Goal: Transaction & Acquisition: Purchase product/service

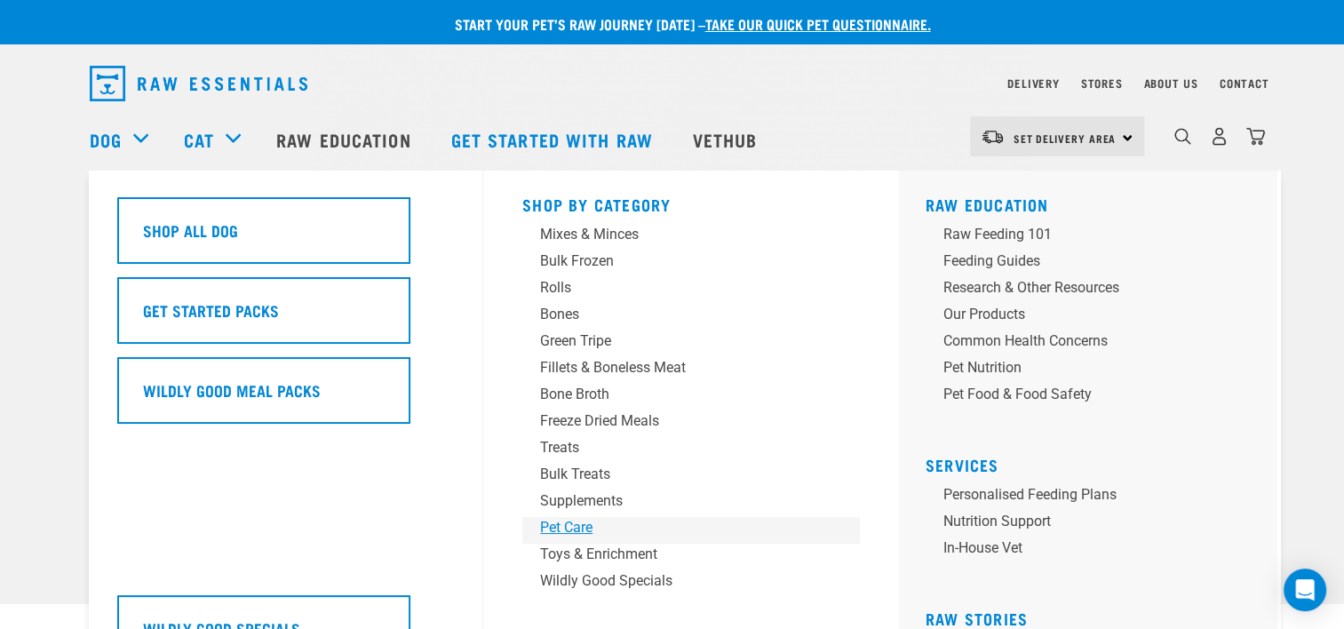
click at [583, 532] on div "Pet Care" at bounding box center [678, 527] width 277 height 21
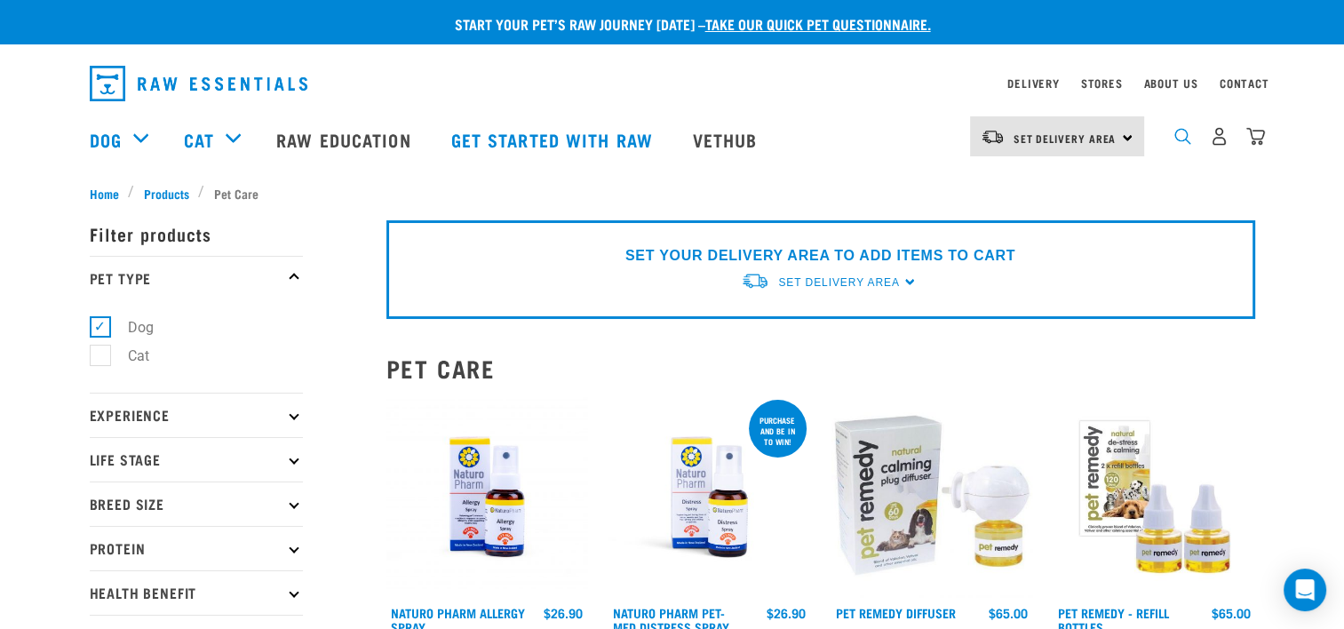
click at [1180, 139] on img "dropdown navigation" at bounding box center [1182, 136] width 17 height 17
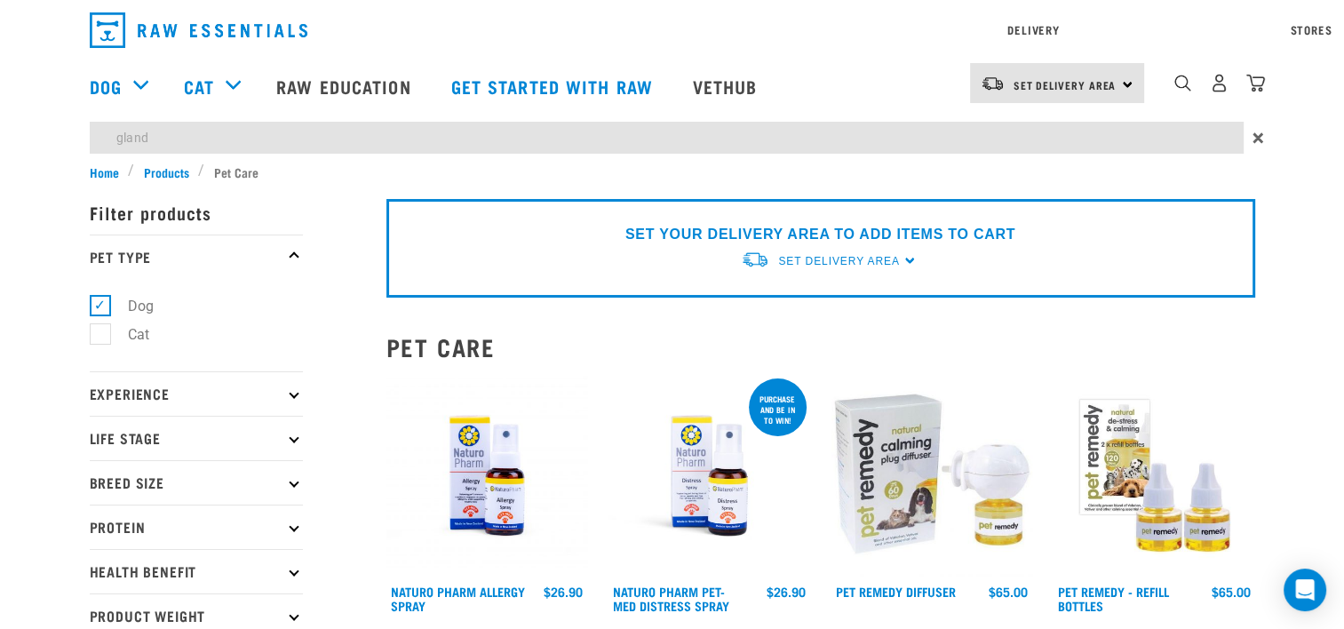
type input "gland"
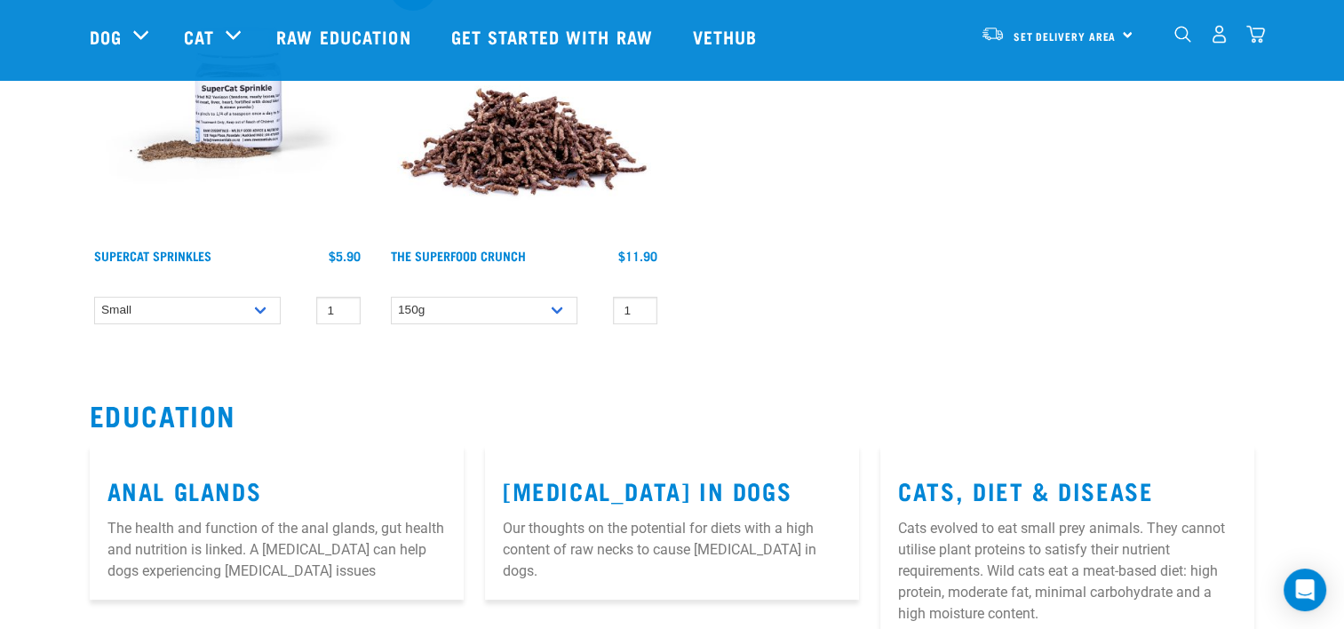
scroll to position [249, 0]
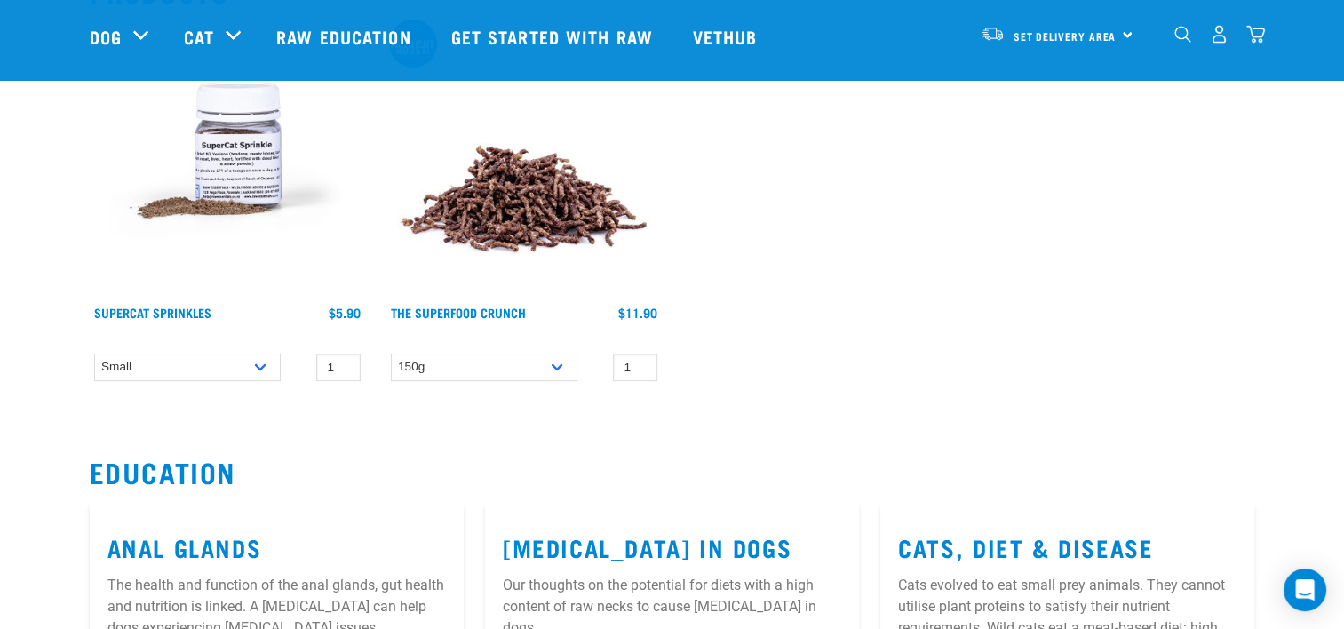
click at [200, 172] on img at bounding box center [227, 158] width 275 height 275
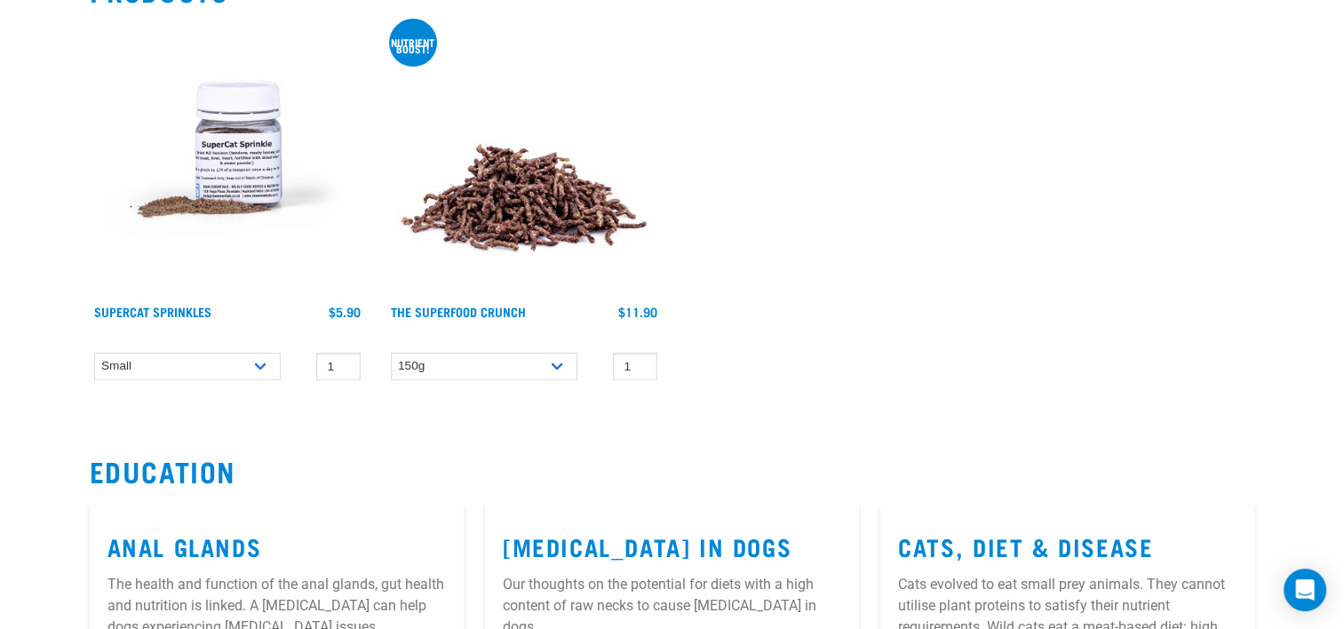
click at [520, 211] on img at bounding box center [523, 157] width 275 height 275
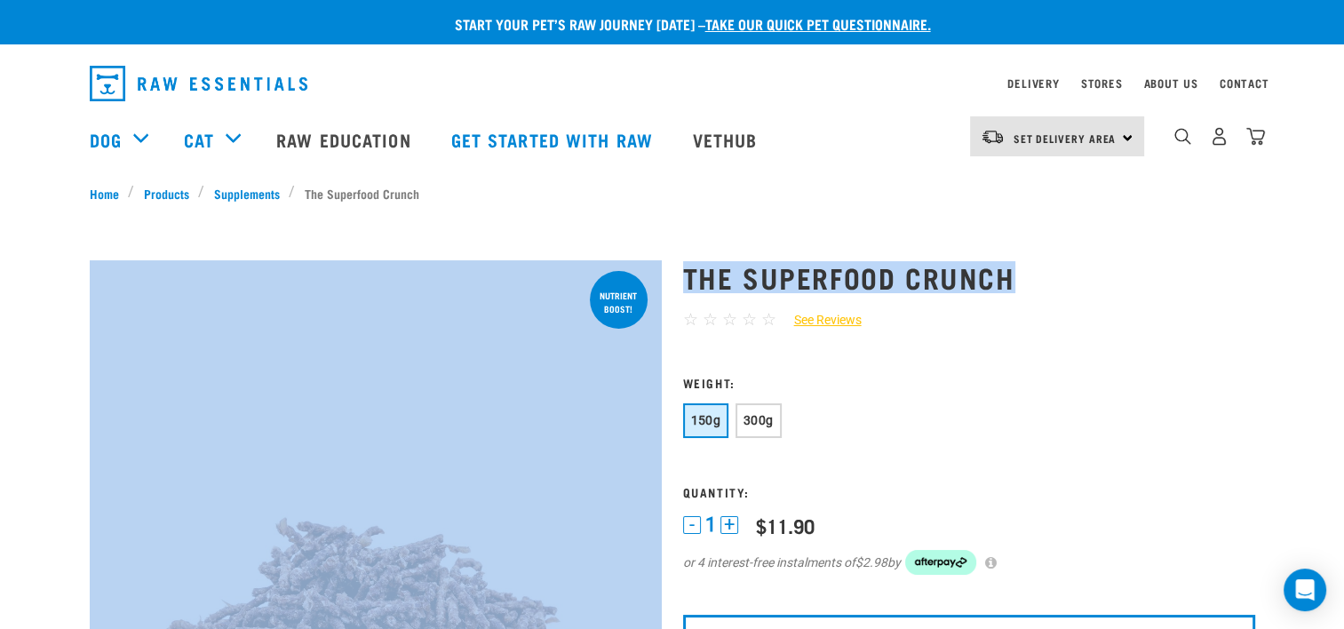
drag, startPoint x: 669, startPoint y: 274, endPoint x: 1045, endPoint y: 283, distance: 375.8
copy div "The Superfood Crunch"
click at [767, 422] on span "300g" at bounding box center [758, 420] width 30 height 14
click at [757, 416] on span "300g" at bounding box center [758, 420] width 30 height 14
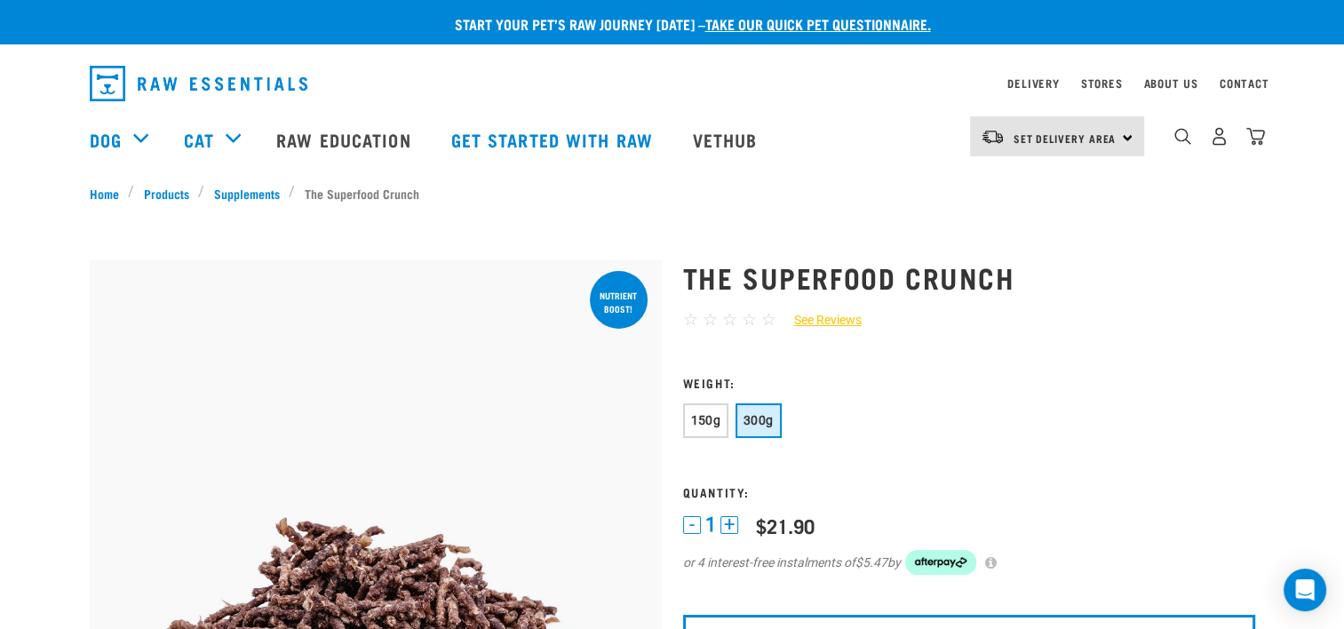
click at [1078, 401] on form "Weight: 150g 300g Quantity: 1 - 1 + 0 0" at bounding box center [969, 486] width 572 height 221
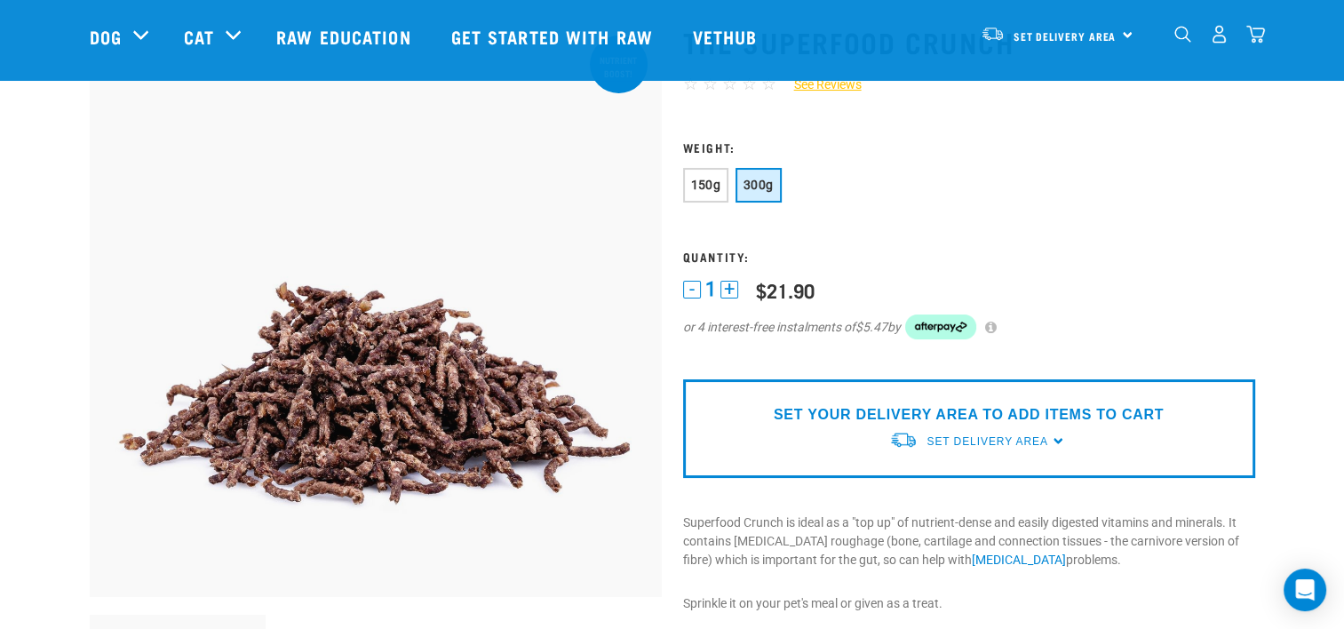
scroll to position [107, 0]
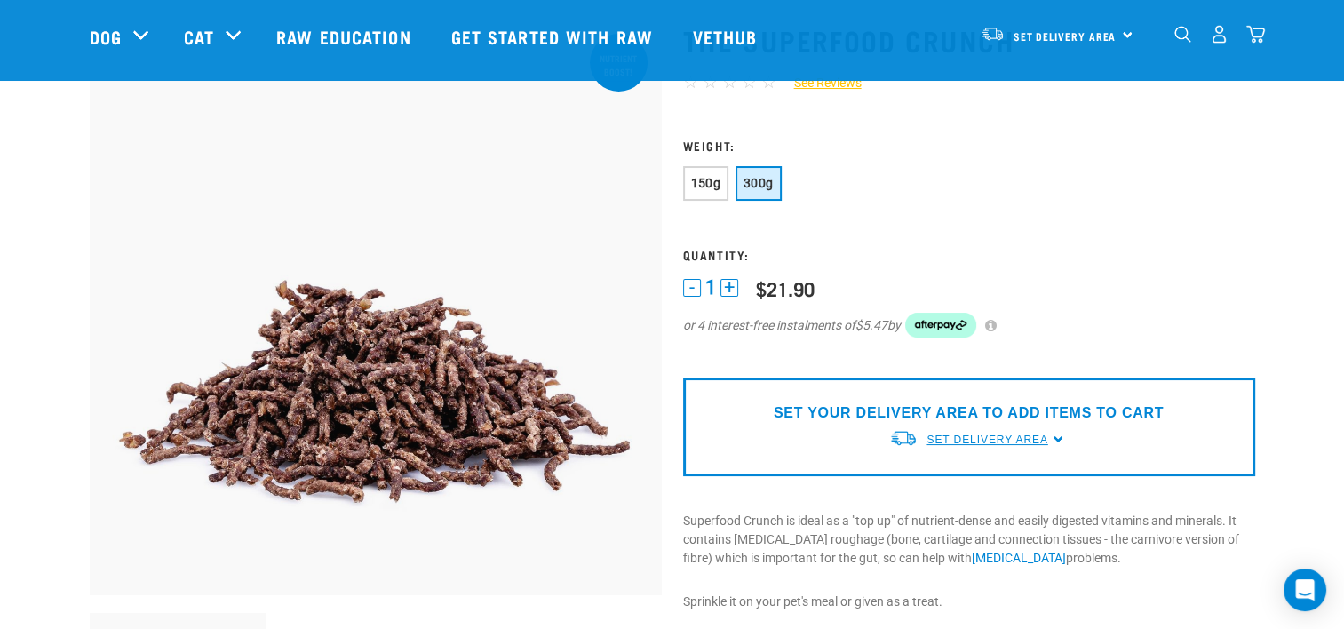
click at [974, 433] on span "Set Delivery Area" at bounding box center [986, 439] width 121 height 12
click at [947, 480] on link "[GEOGRAPHIC_DATA]" at bounding box center [977, 480] width 177 height 29
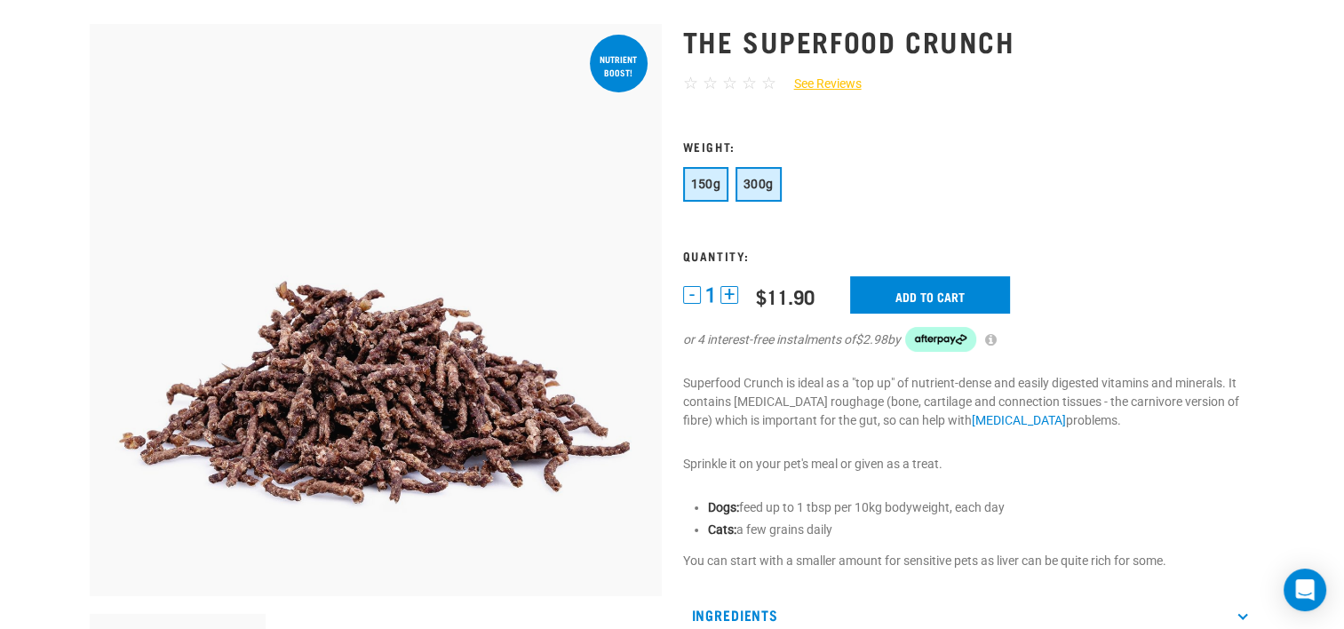
click at [766, 183] on span "300g" at bounding box center [758, 184] width 30 height 14
click at [902, 290] on input "Add to cart" at bounding box center [930, 294] width 160 height 37
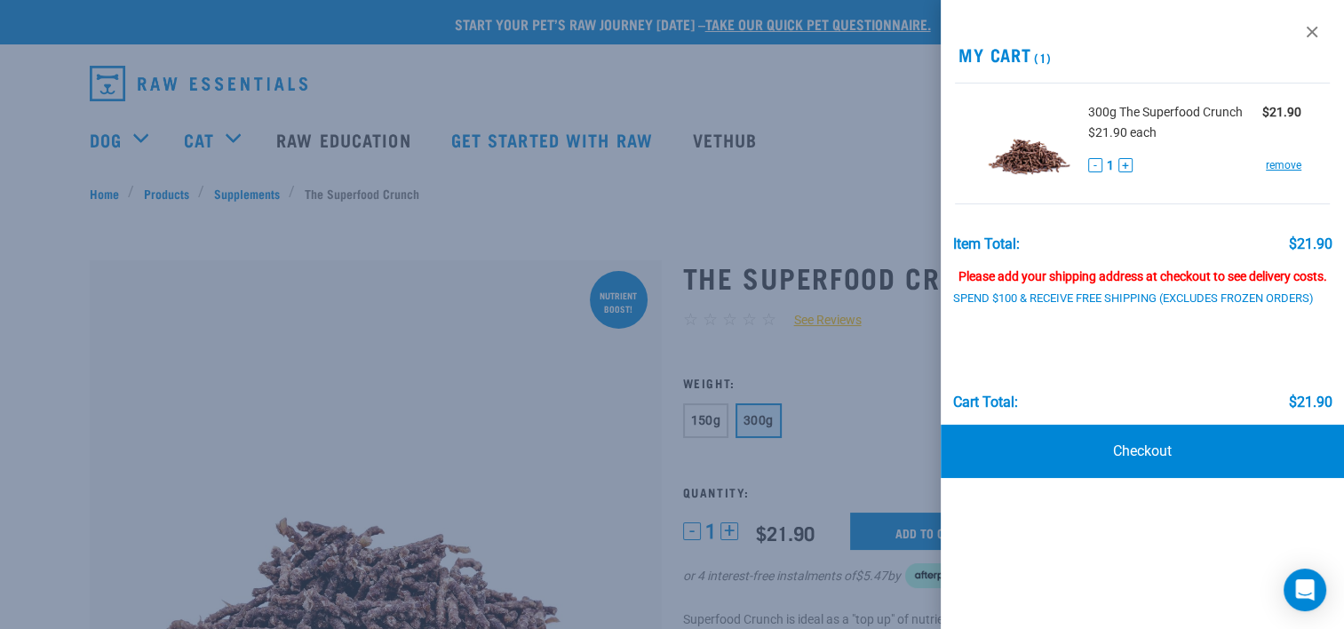
click at [799, 327] on div at bounding box center [672, 314] width 1344 height 629
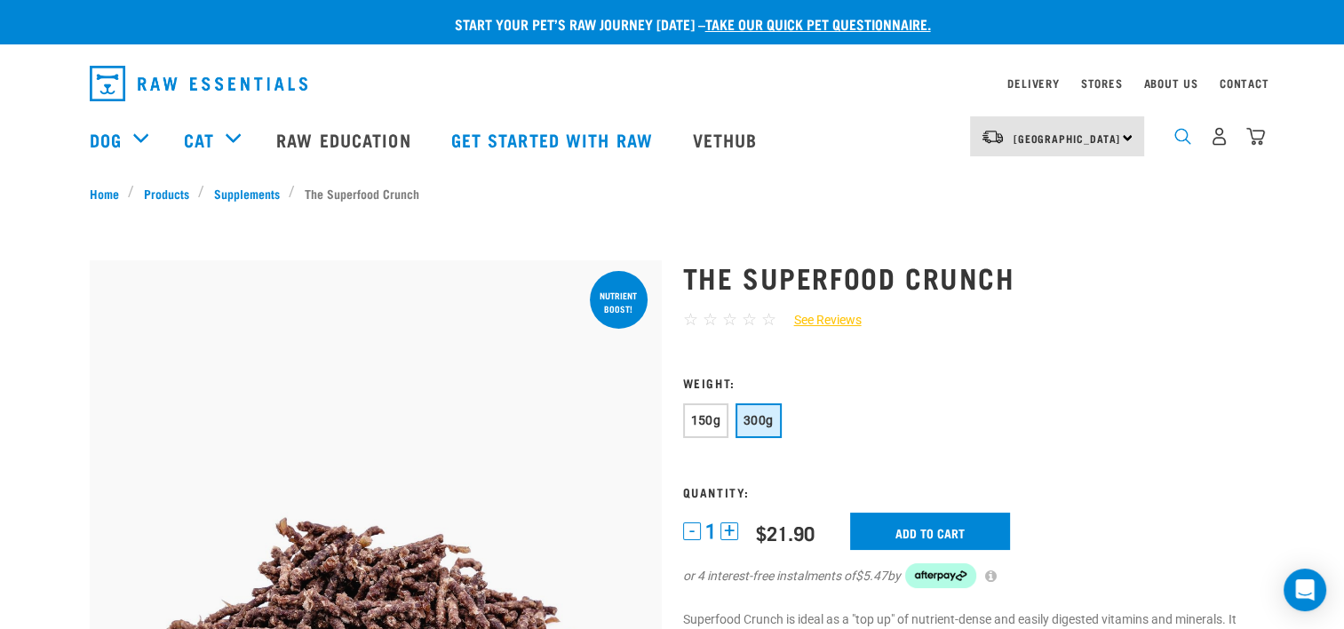
click at [1175, 139] on img "dropdown navigation" at bounding box center [1182, 136] width 17 height 17
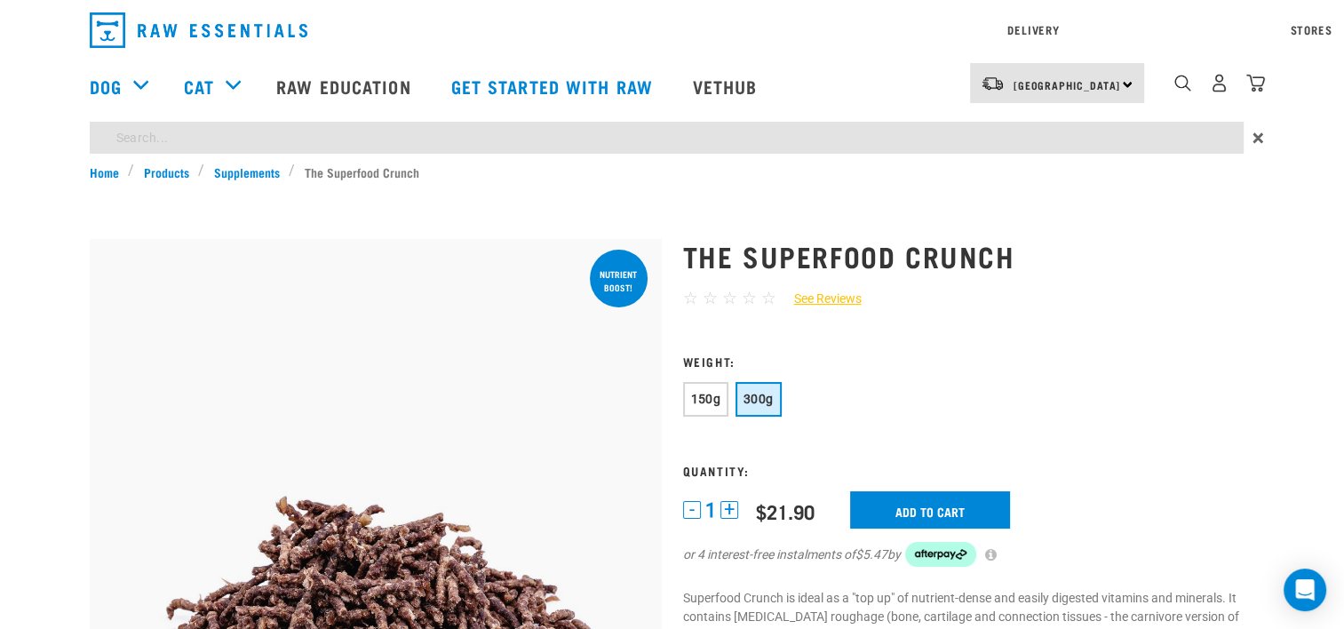
type input "anal"
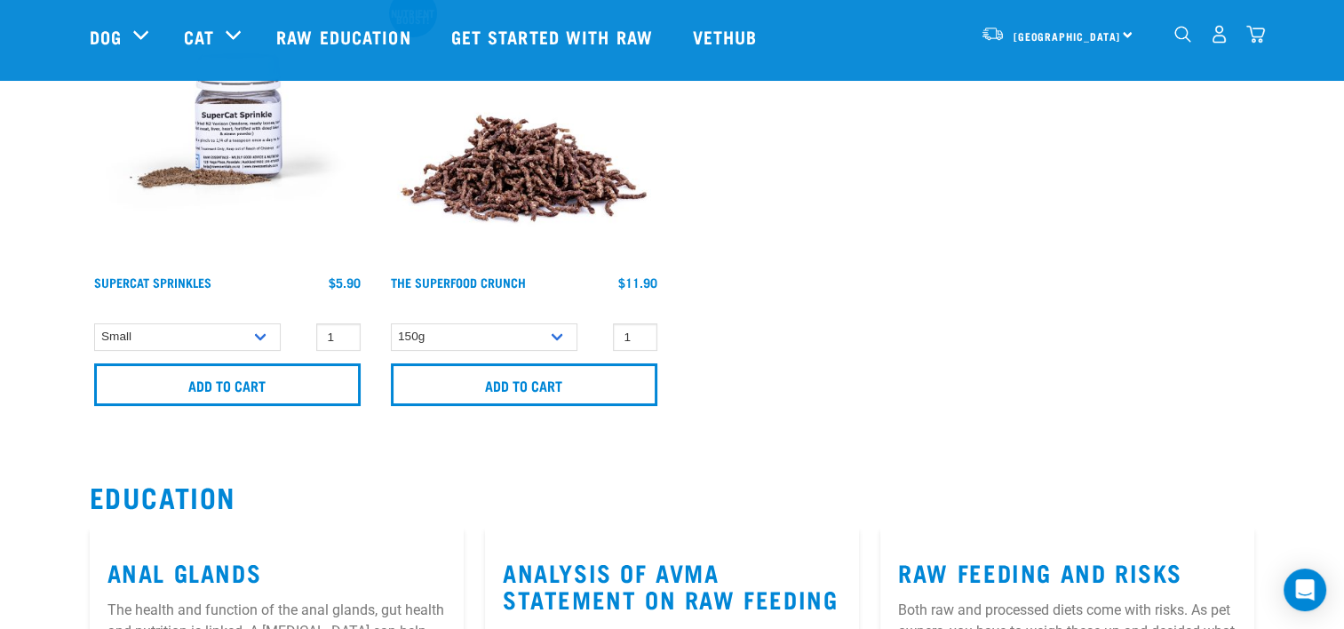
scroll to position [213, 0]
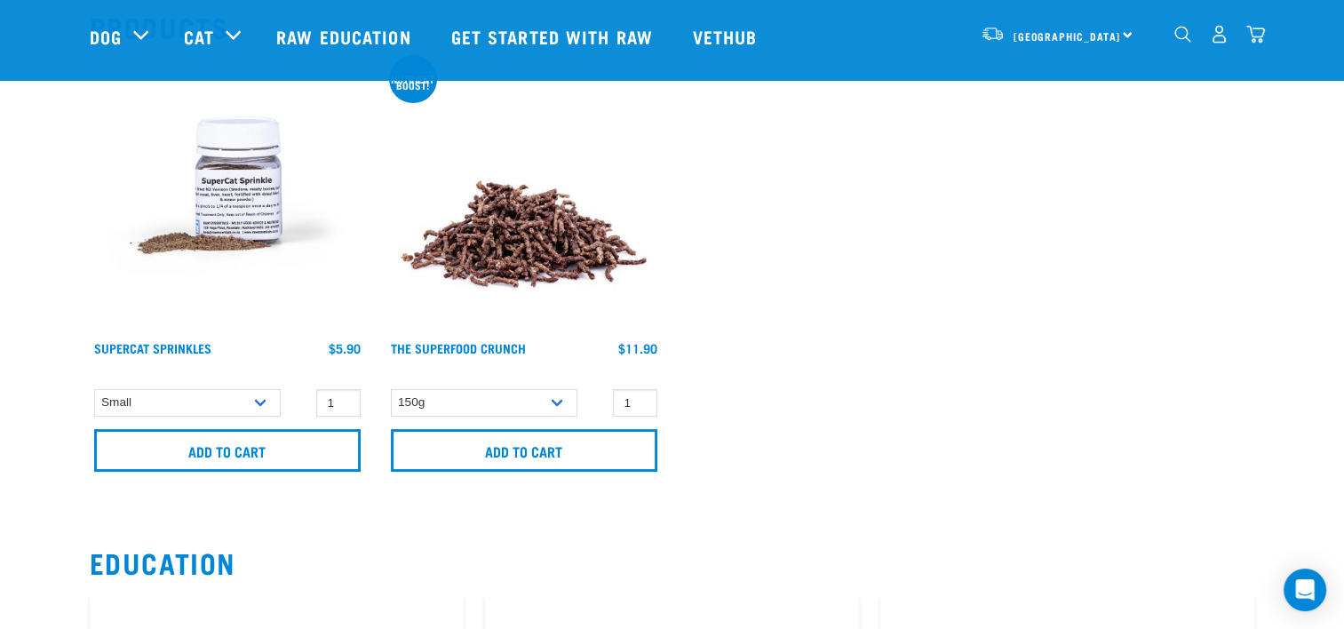
click at [220, 187] on img at bounding box center [227, 194] width 275 height 275
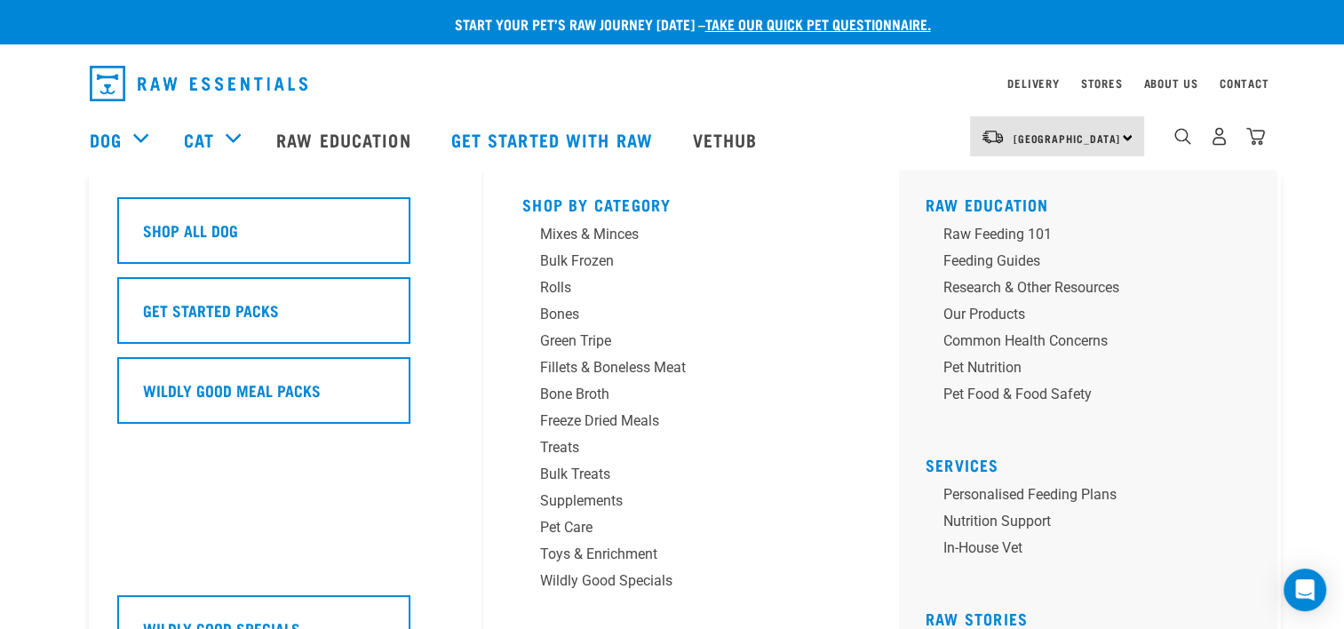
click at [128, 137] on div "Dog" at bounding box center [128, 139] width 76 height 71
click at [568, 261] on div "Bulk Frozen" at bounding box center [678, 260] width 277 height 21
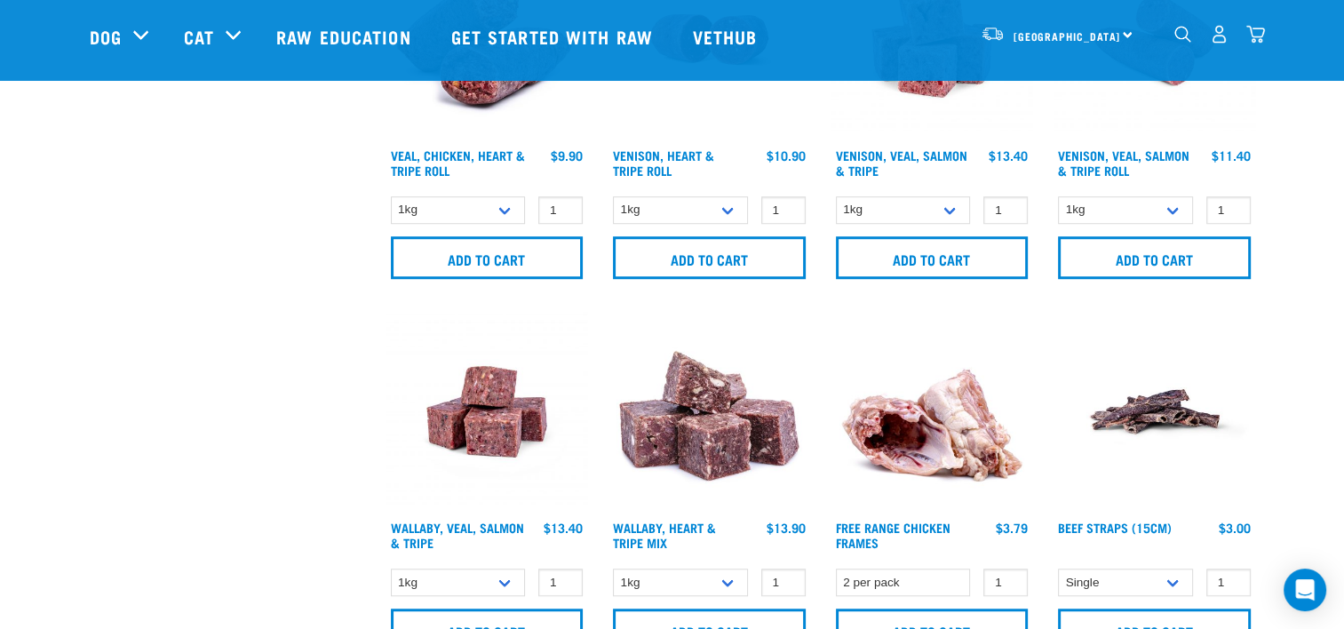
scroll to position [1279, 0]
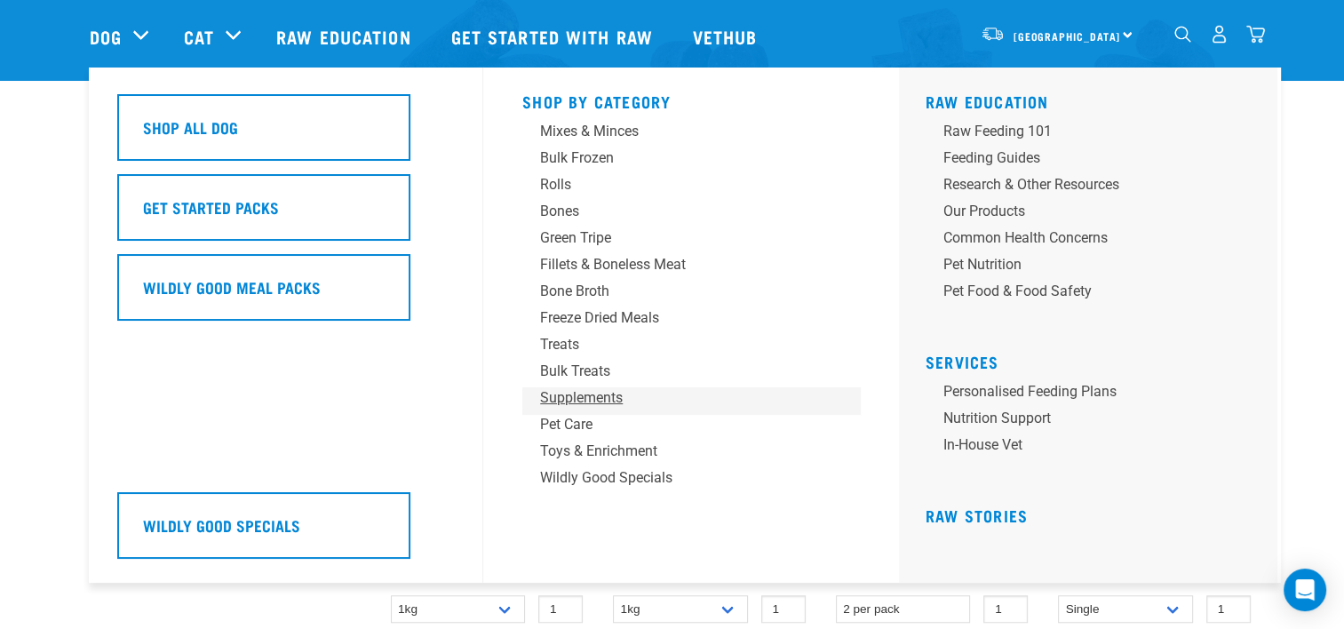
click at [614, 396] on div "Supplements" at bounding box center [678, 397] width 277 height 21
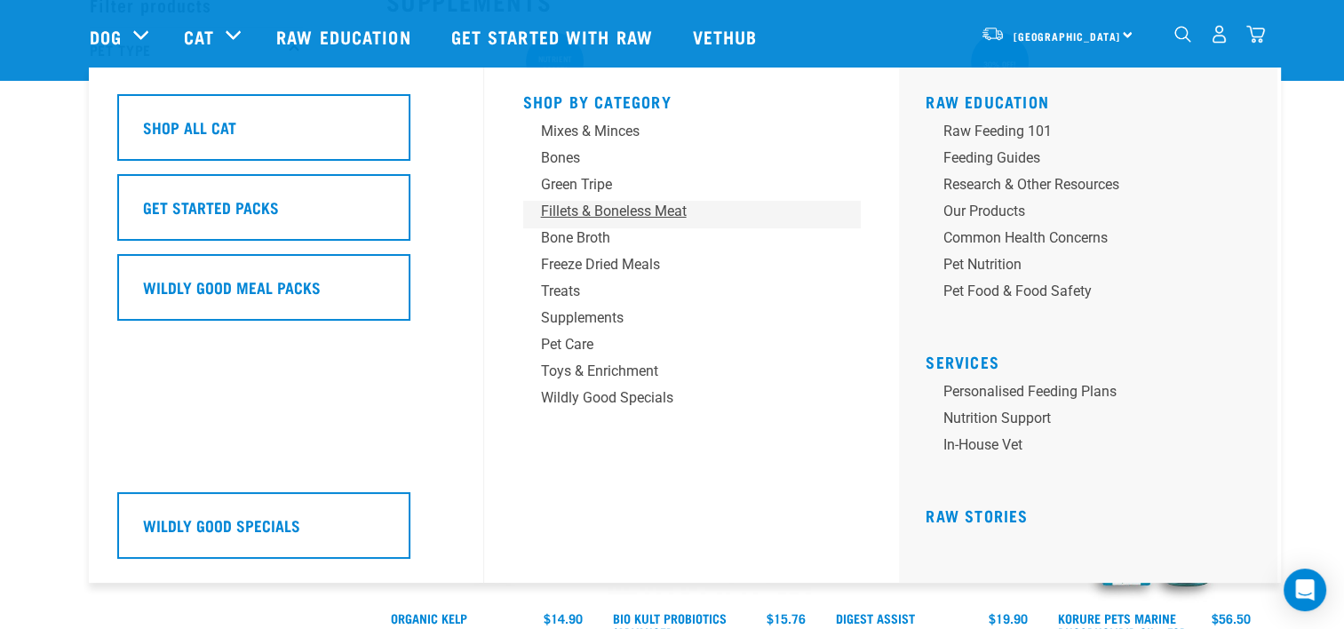
scroll to position [107, 0]
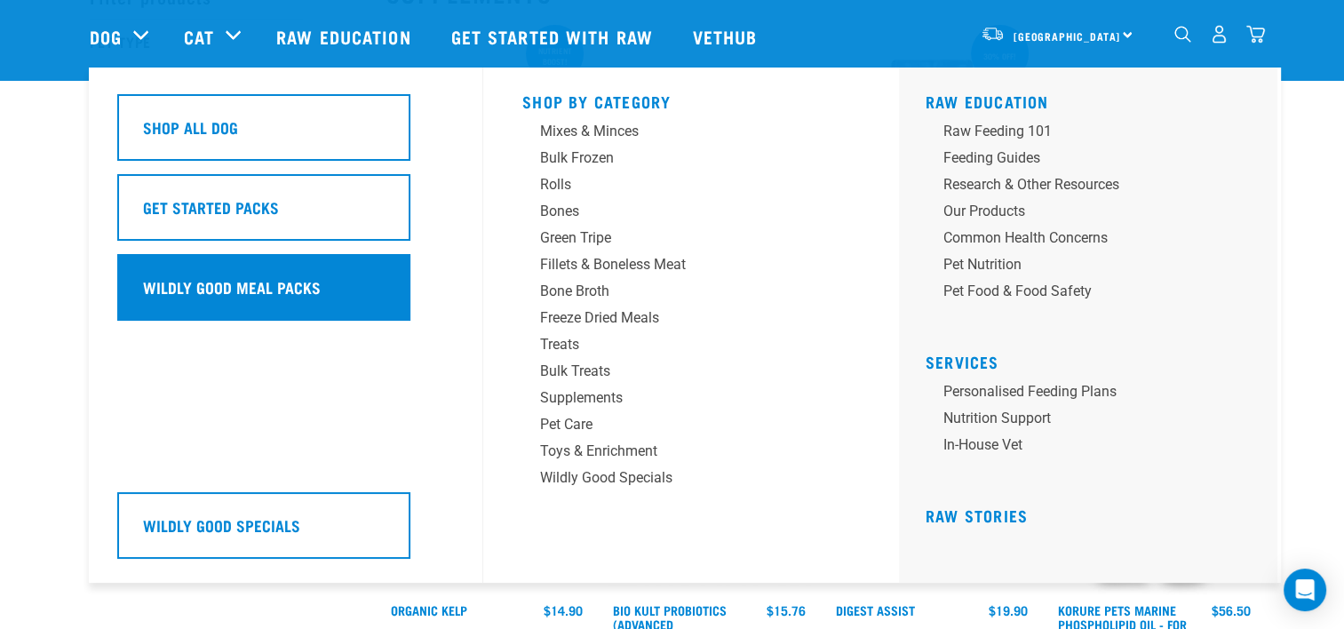
click at [288, 303] on div "Wildly Good Meal Packs" at bounding box center [263, 287] width 293 height 67
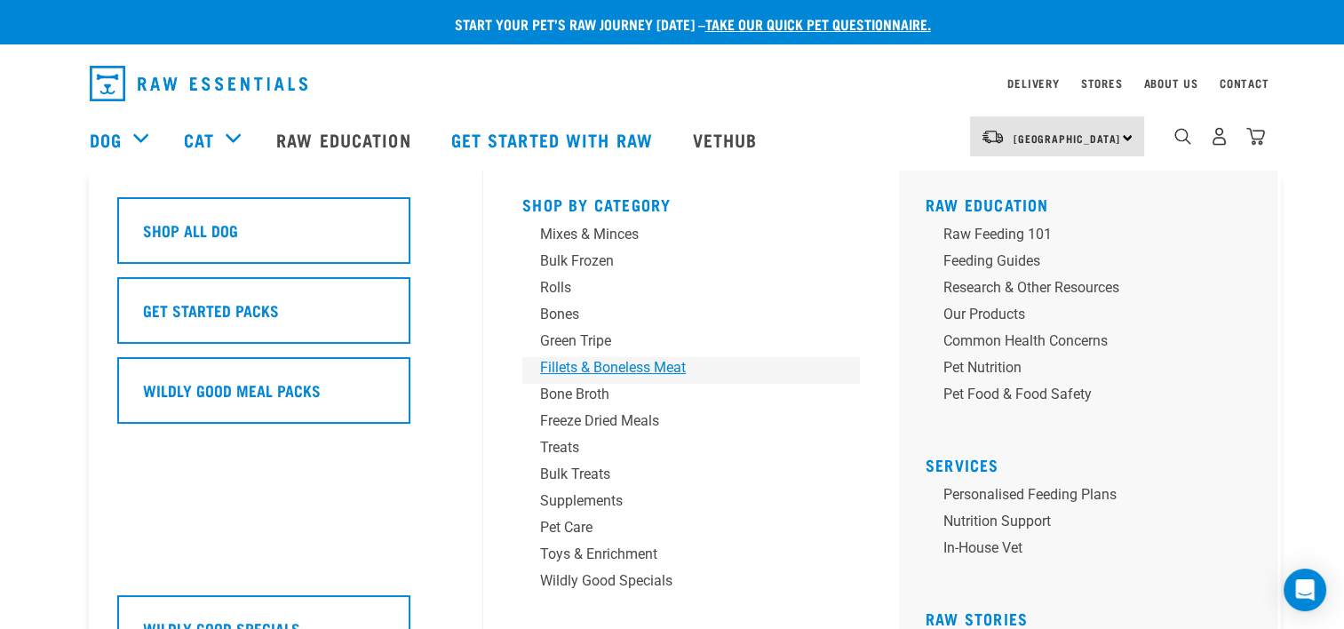
click at [659, 360] on div "Fillets & Boneless Meat" at bounding box center [678, 367] width 277 height 21
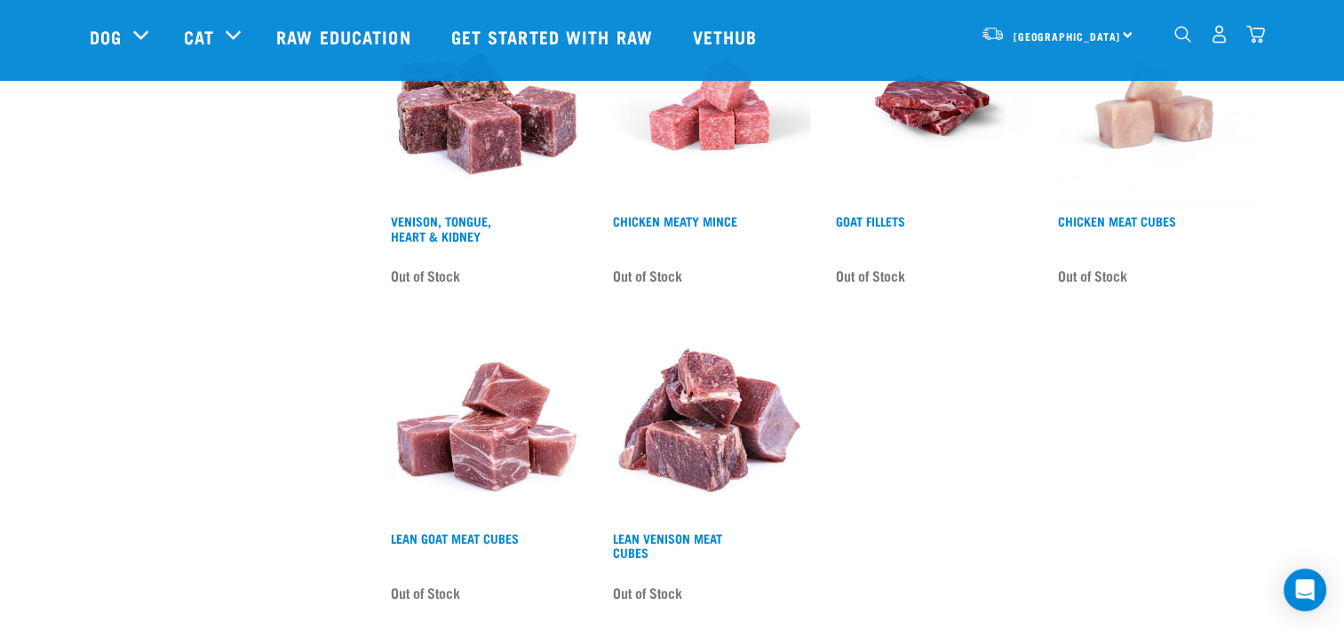
scroll to position [1243, 0]
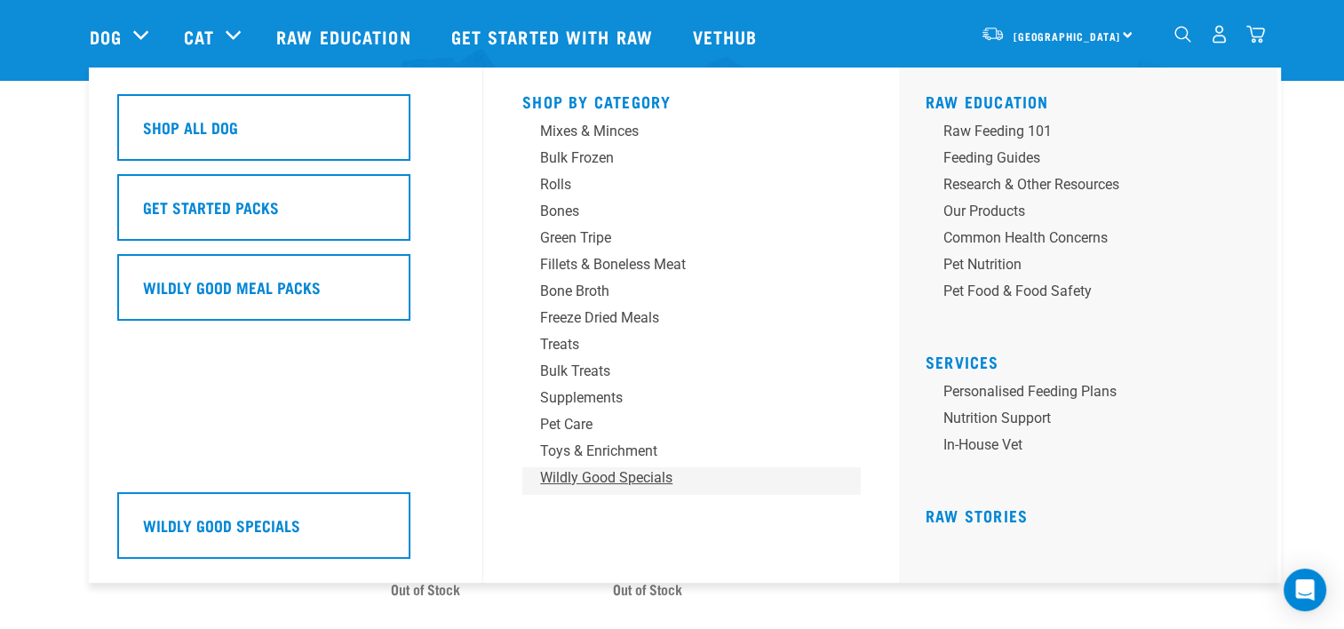
click at [616, 489] on link "Wildly Good Specials" at bounding box center [691, 480] width 338 height 27
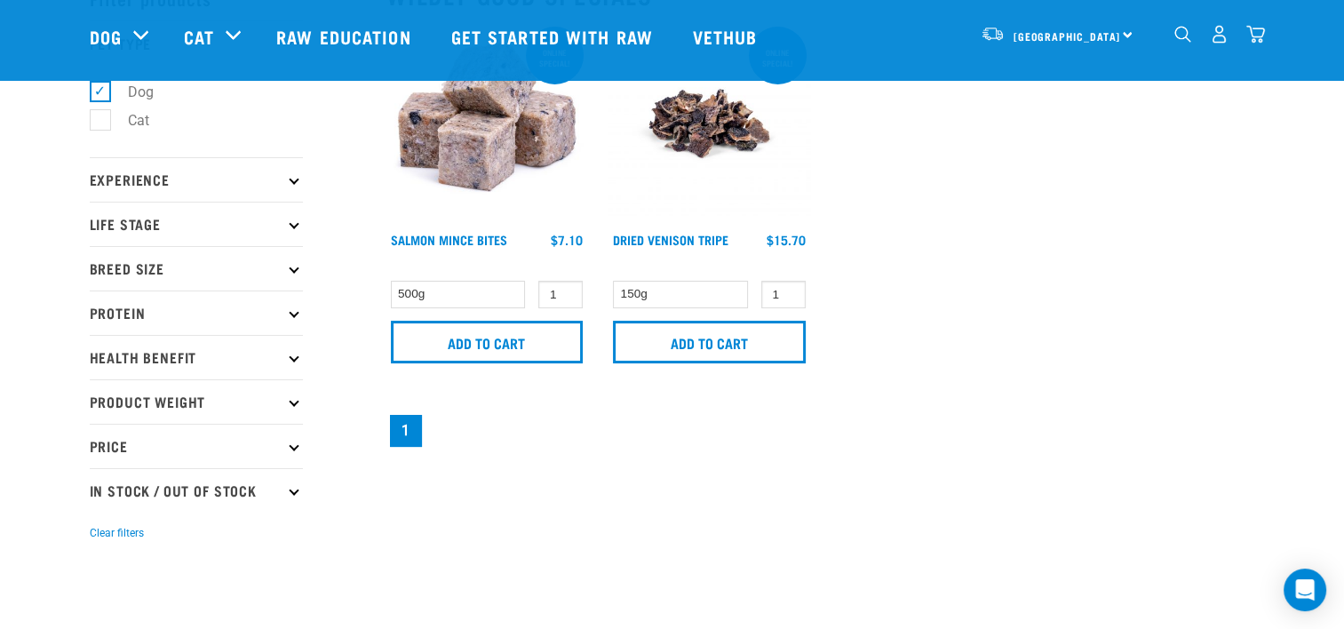
scroll to position [107, 0]
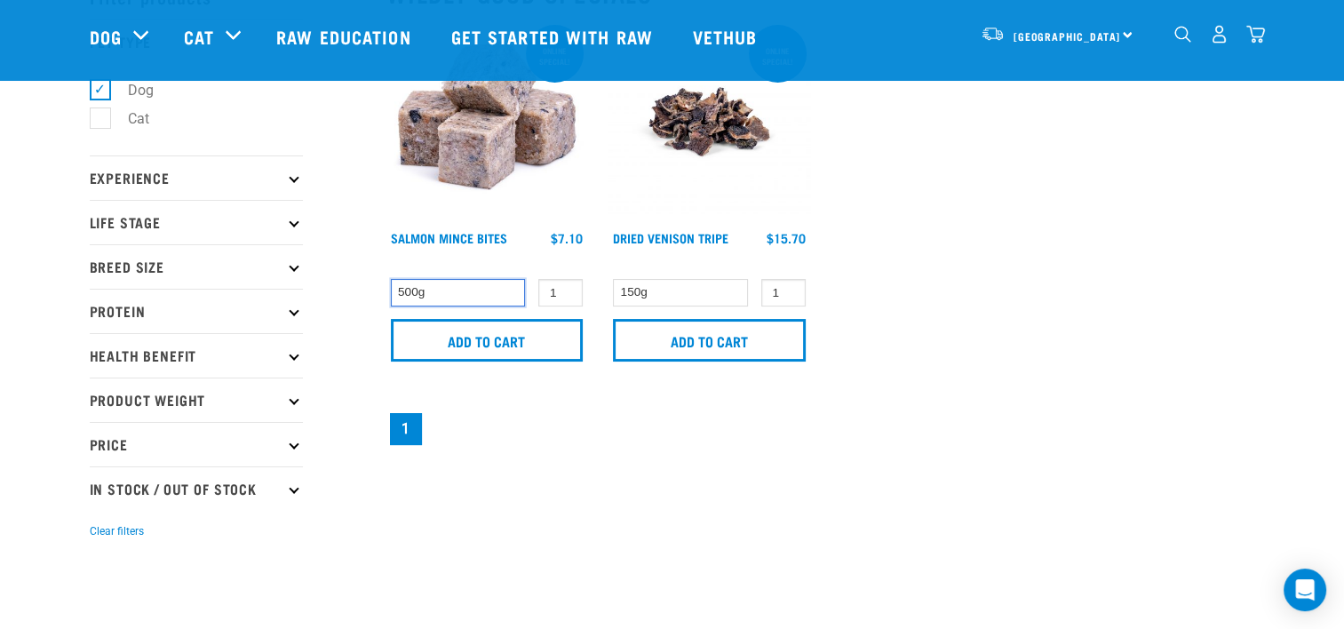
click at [414, 295] on select "500g" at bounding box center [458, 293] width 135 height 28
click at [500, 433] on nav "1" at bounding box center [820, 428] width 869 height 39
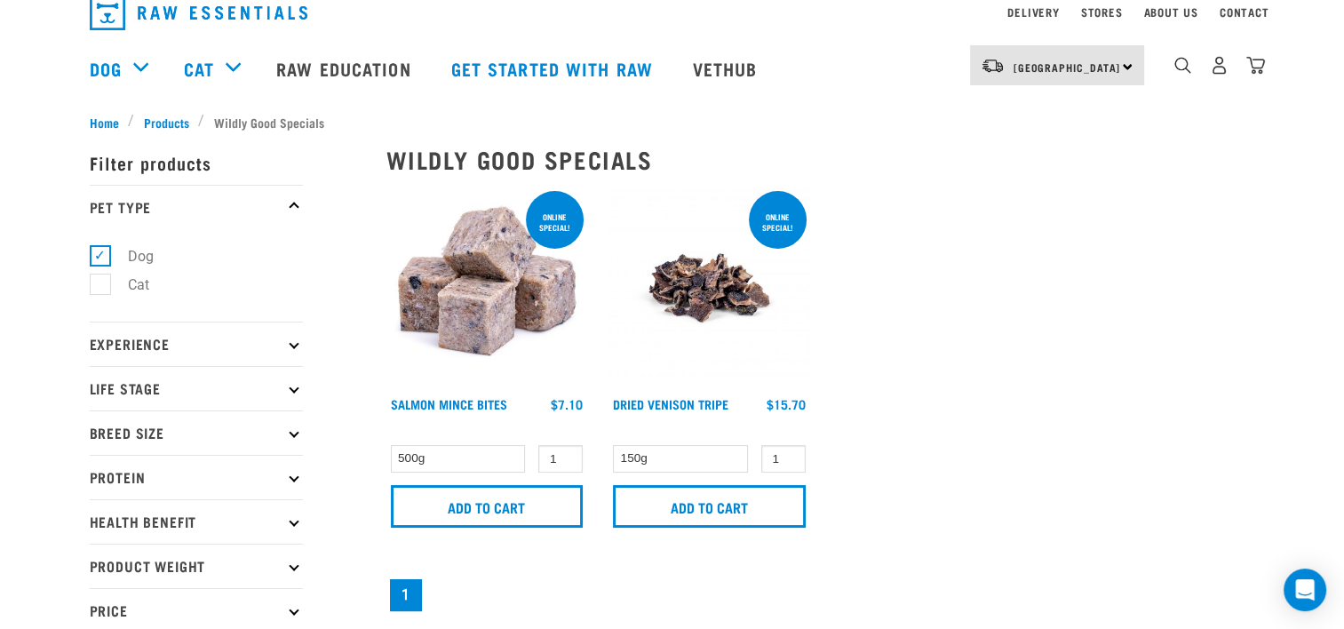
scroll to position [0, 0]
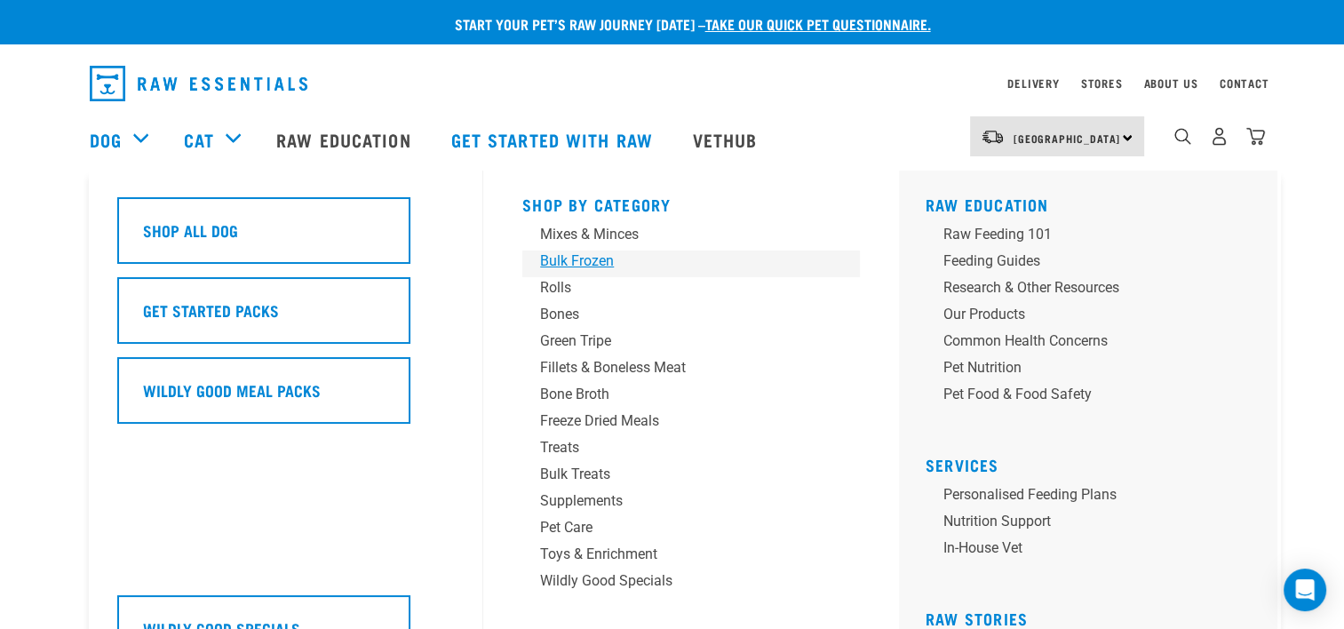
click at [562, 262] on div "Bulk Frozen" at bounding box center [678, 260] width 277 height 21
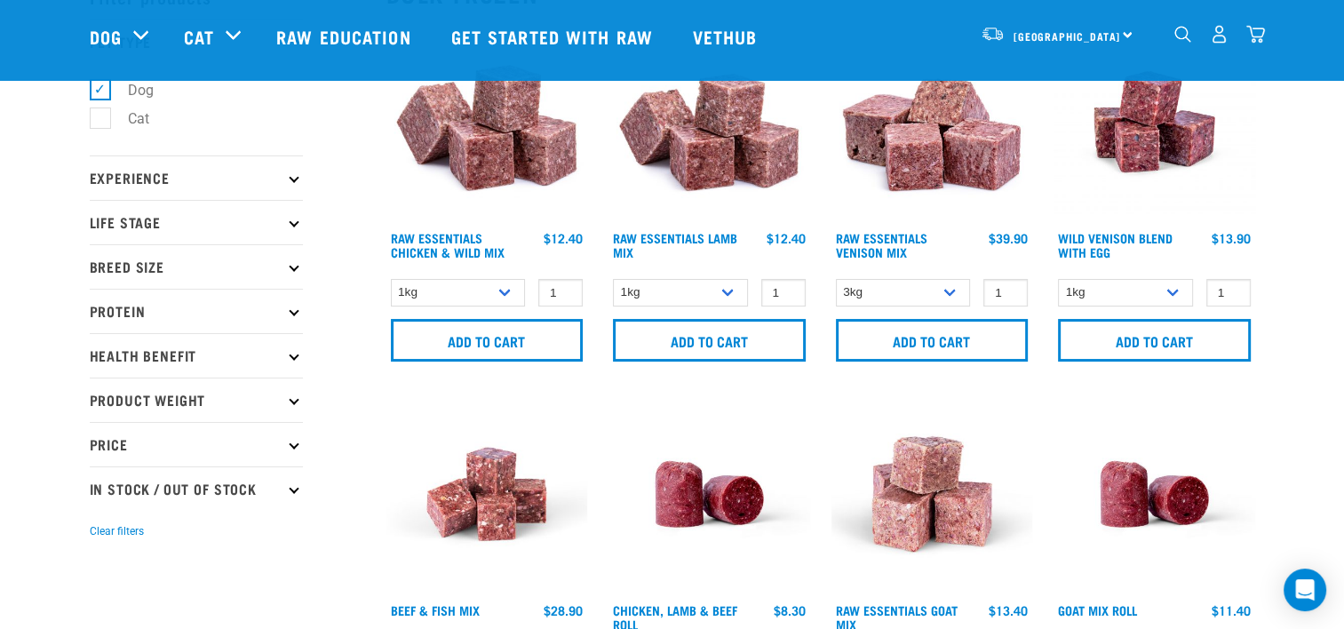
scroll to position [71, 0]
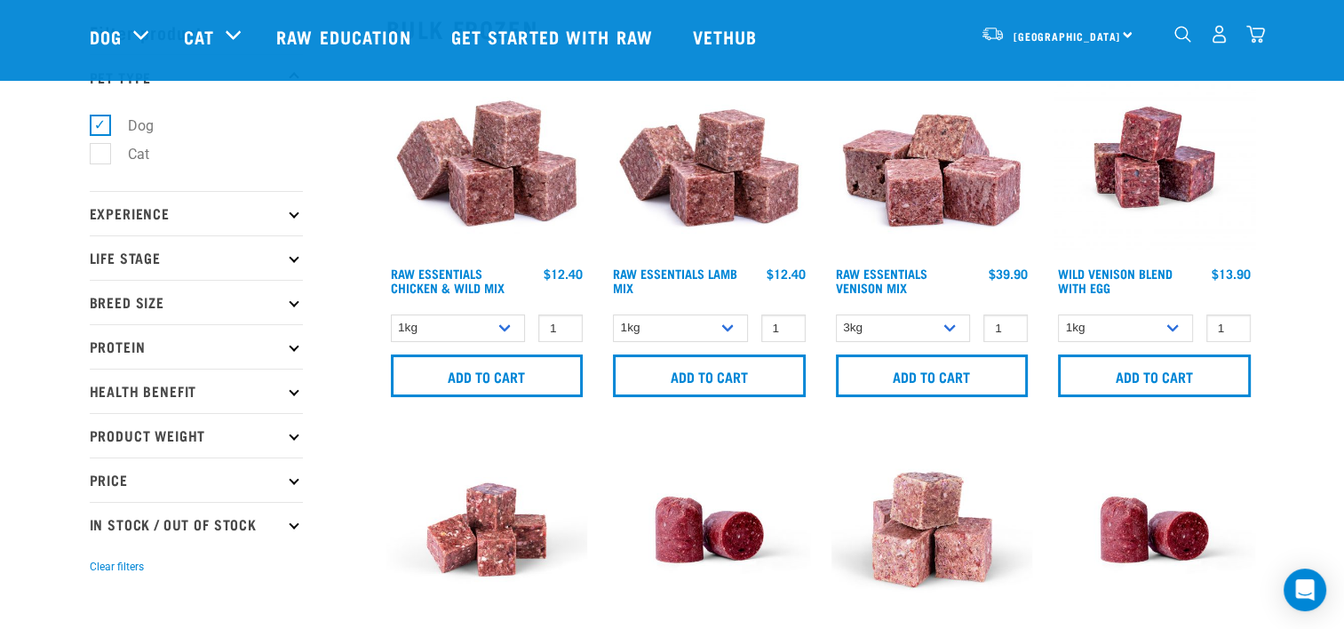
click at [195, 217] on p "Experience" at bounding box center [196, 213] width 213 height 44
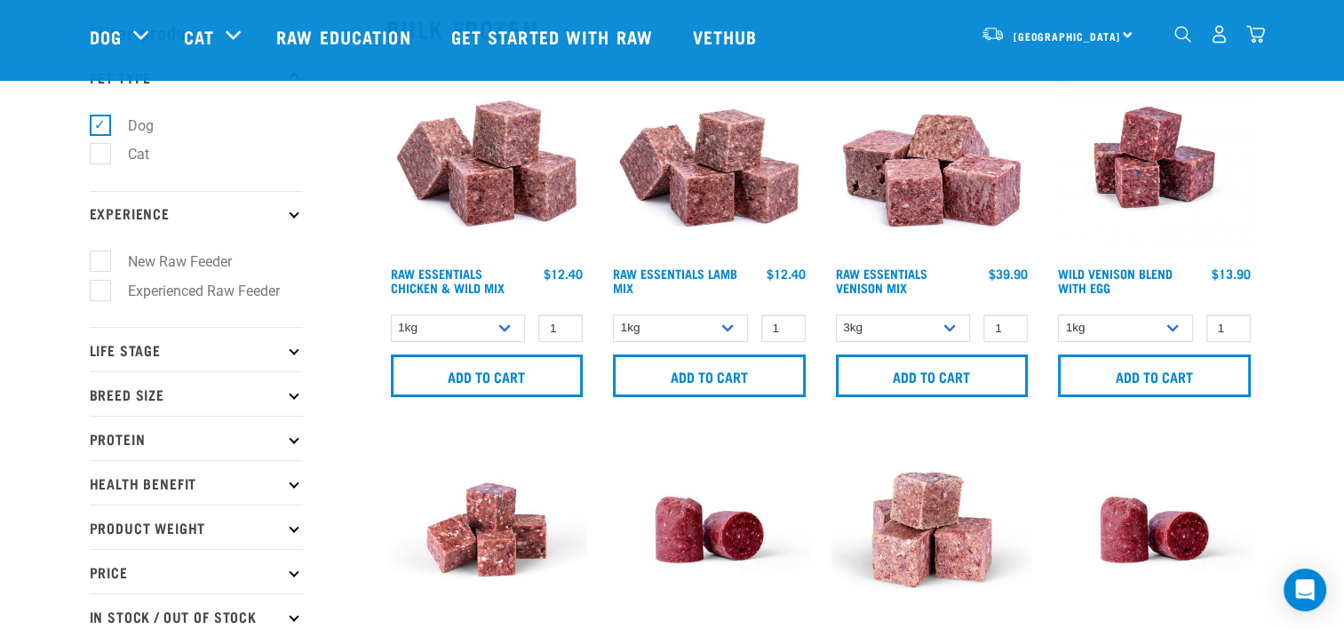
click at [195, 217] on p "Experience" at bounding box center [196, 213] width 213 height 44
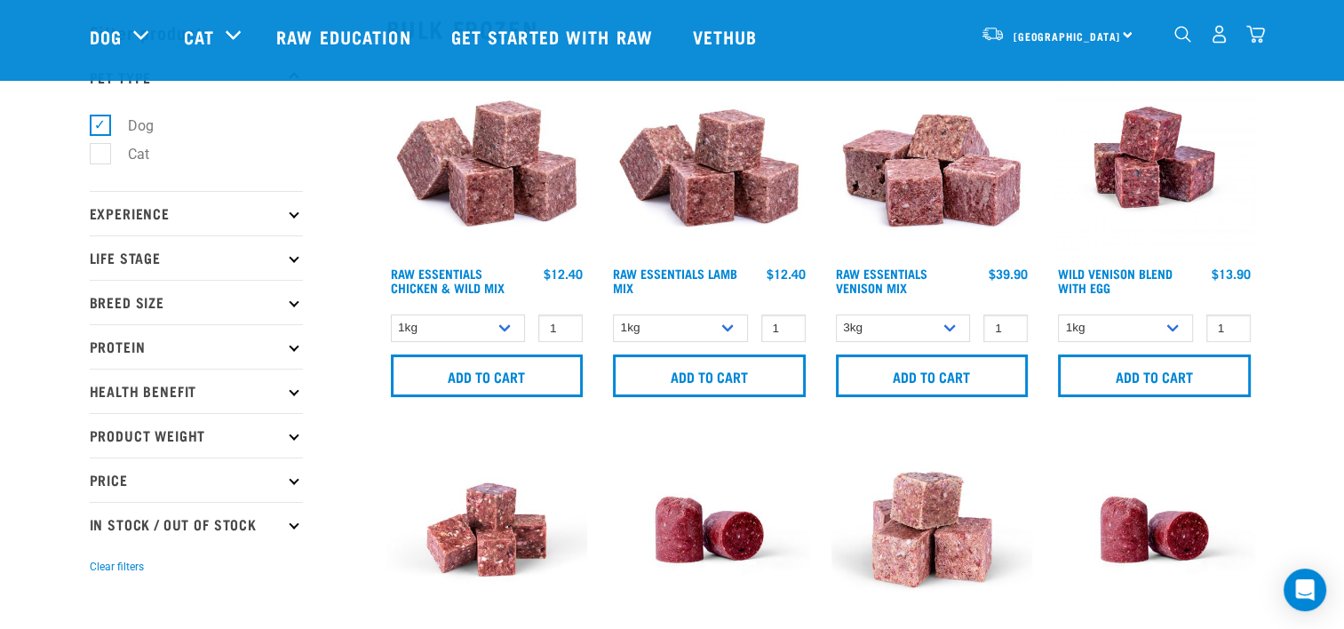
click at [231, 386] on p "Health Benefit" at bounding box center [196, 391] width 213 height 44
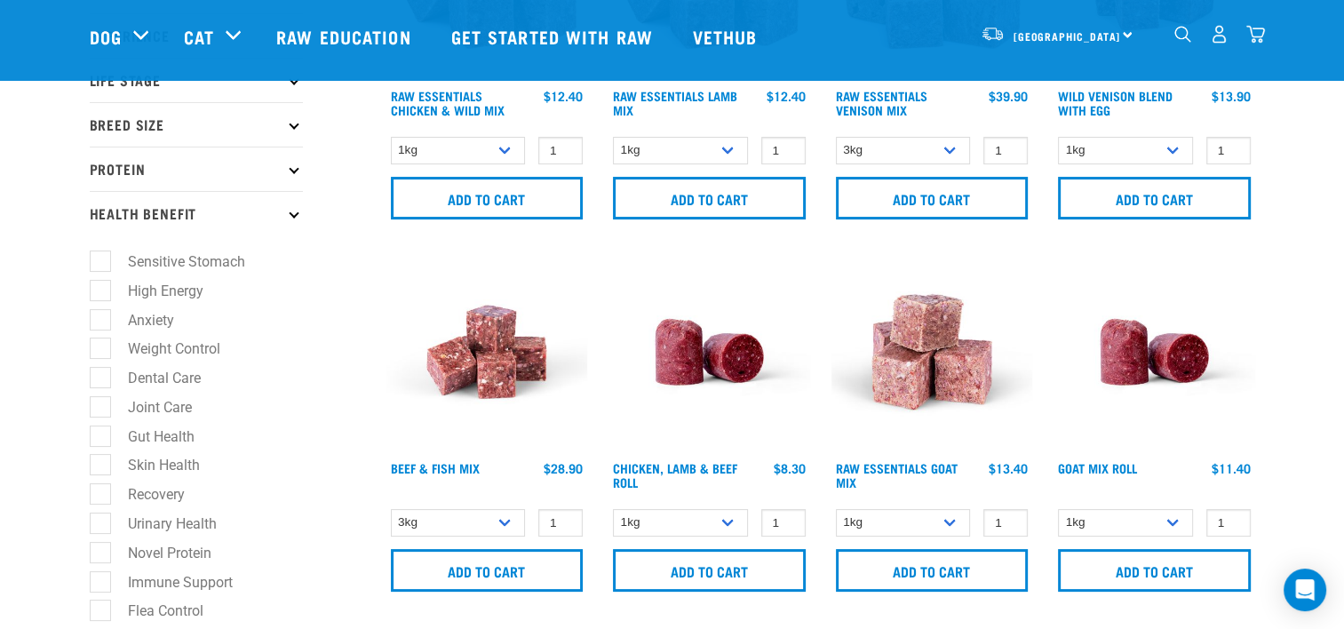
scroll to position [284, 0]
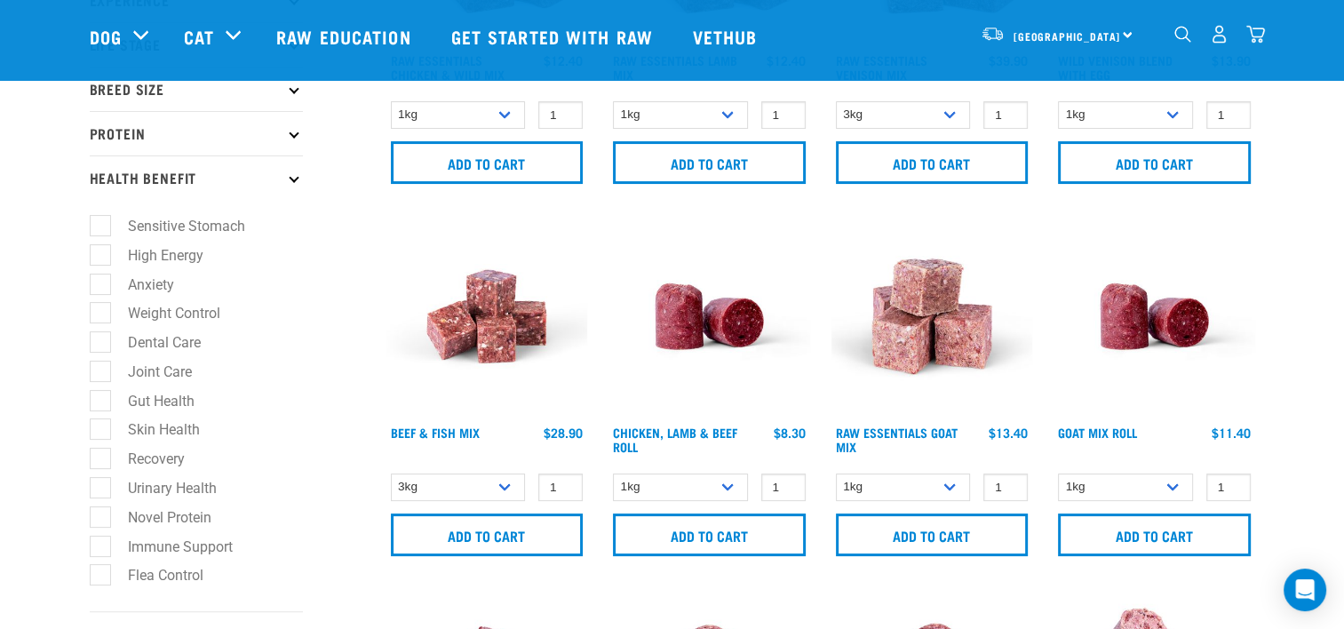
click at [170, 401] on label "Gut Health" at bounding box center [150, 401] width 102 height 22
click at [101, 401] on input "Gut Health" at bounding box center [96, 398] width 12 height 12
checkbox input "true"
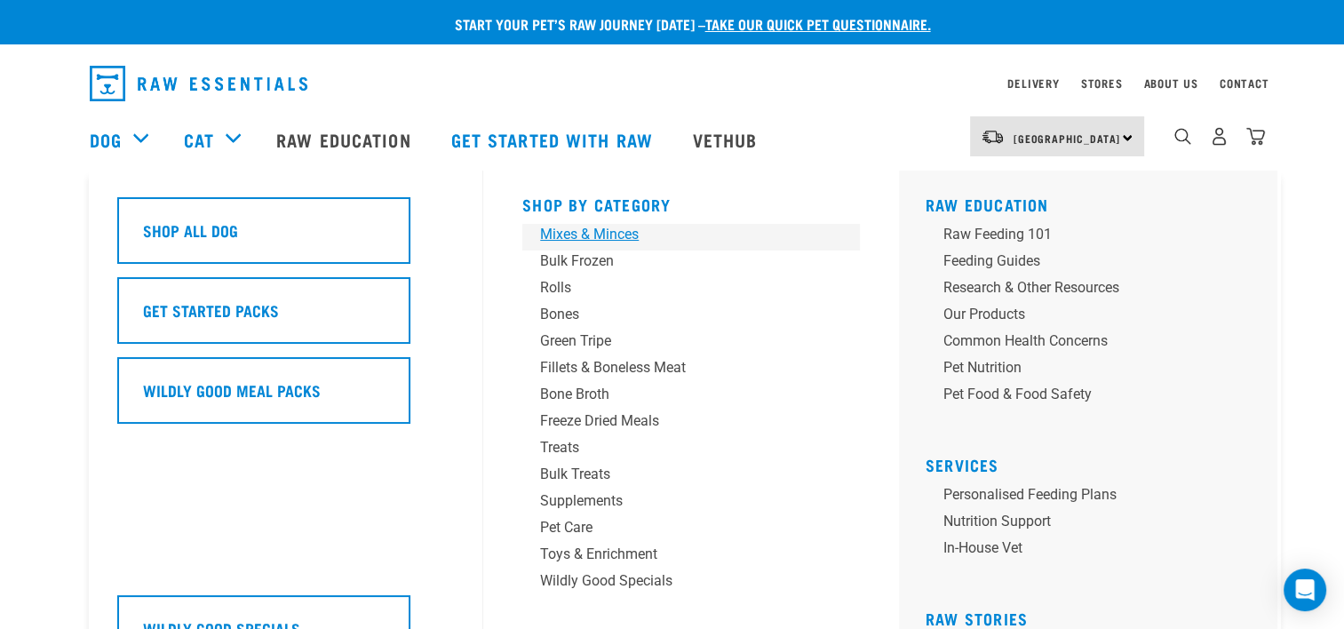
click at [589, 234] on div "Mixes & Minces" at bounding box center [678, 234] width 277 height 21
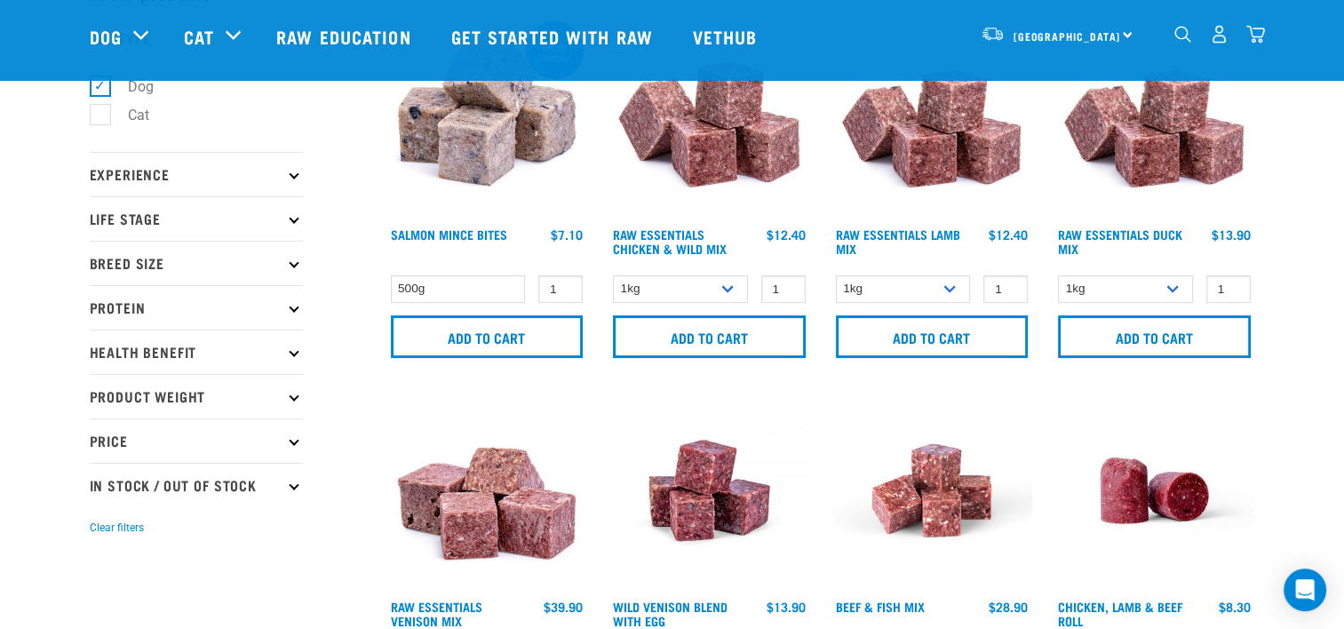
scroll to position [178, 0]
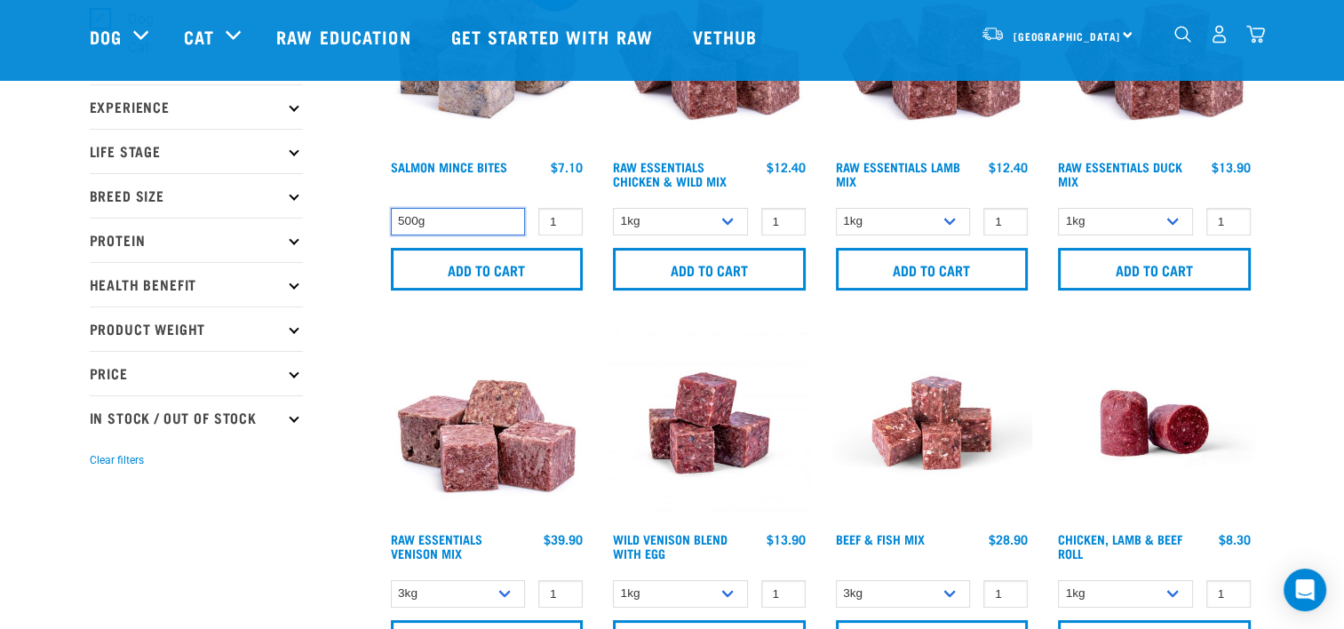
click at [467, 223] on select "500g" at bounding box center [458, 222] width 135 height 28
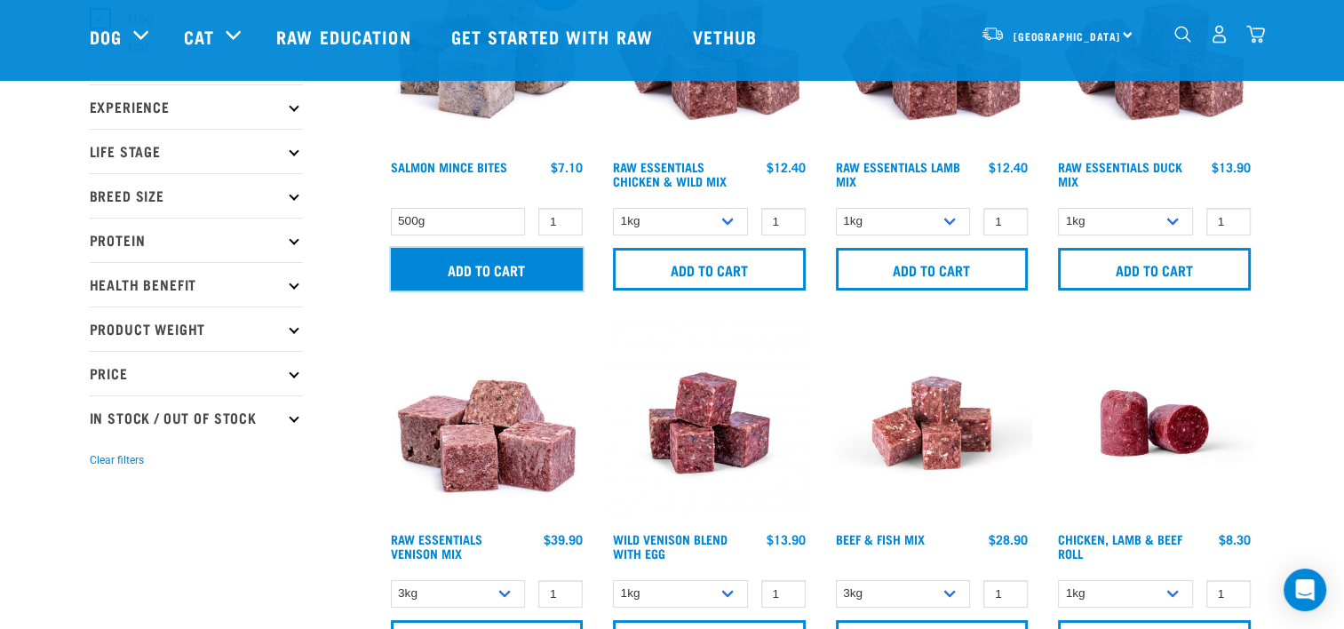
click at [453, 283] on input "Add to cart" at bounding box center [487, 269] width 193 height 43
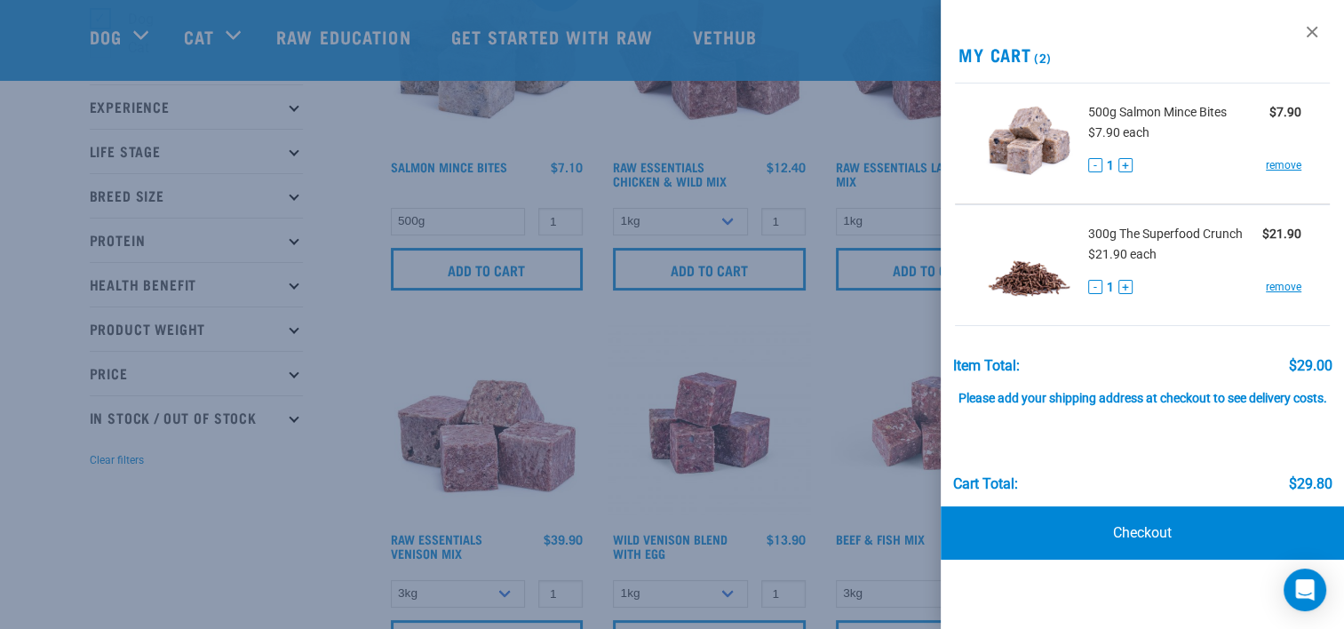
click at [764, 441] on div at bounding box center [672, 314] width 1344 height 629
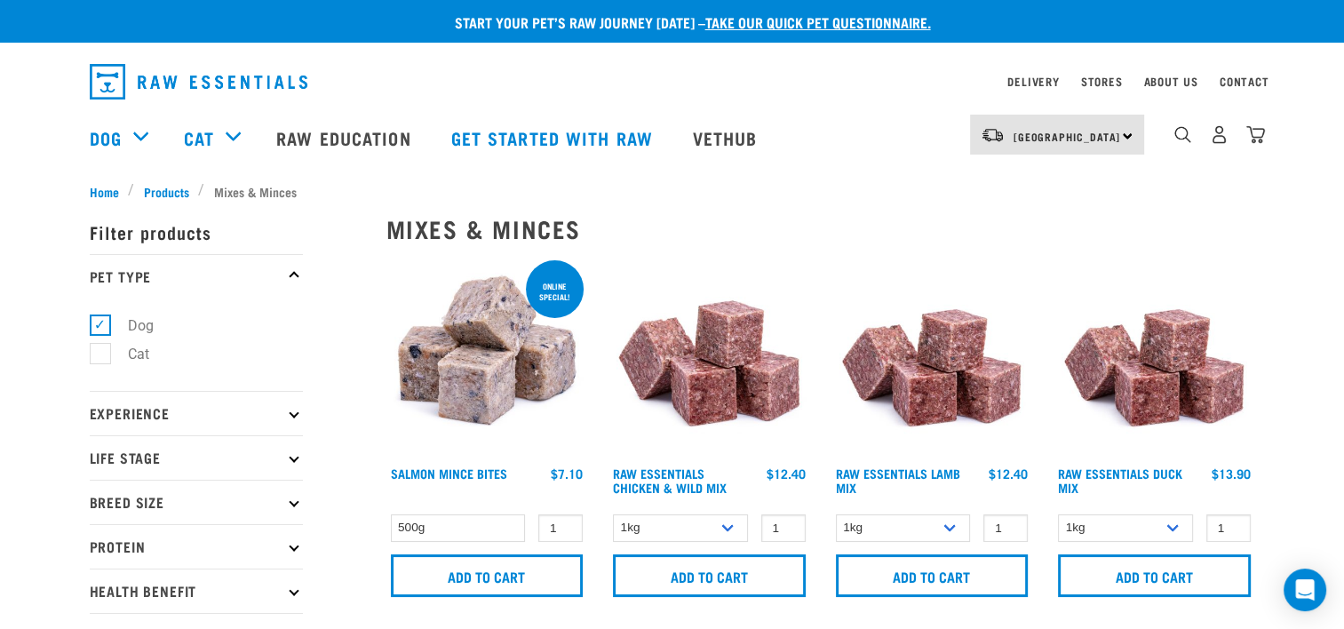
scroll to position [0, 0]
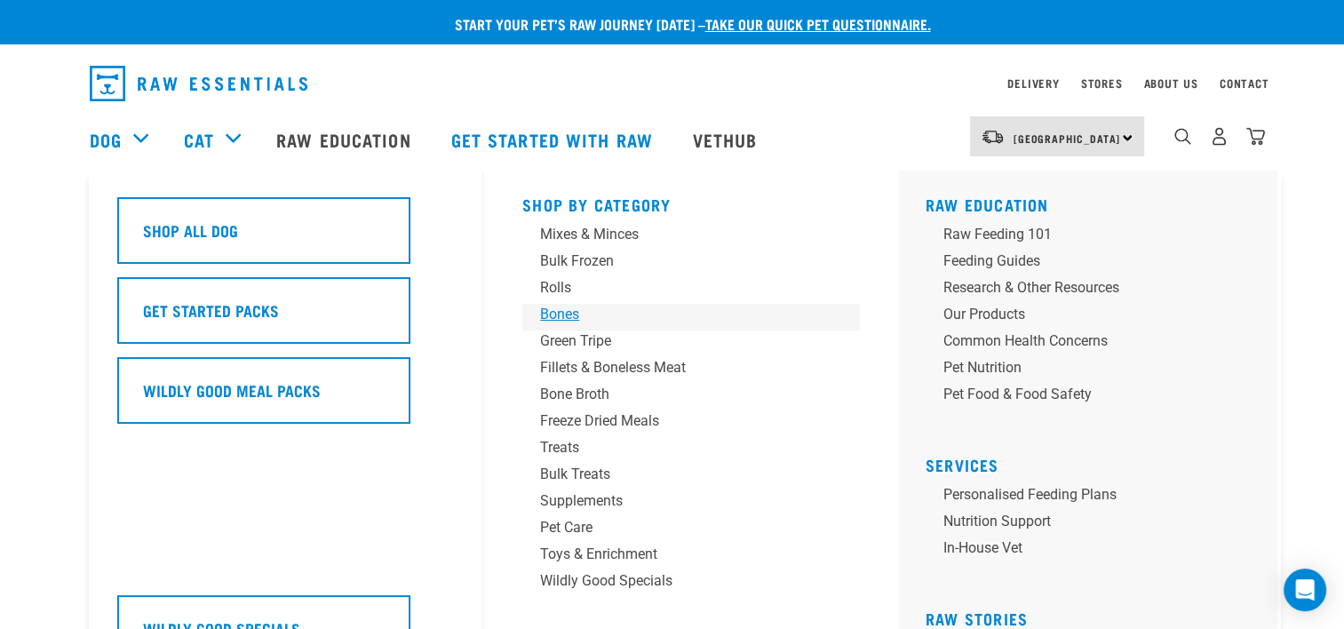
click at [554, 312] on div "Bones" at bounding box center [678, 314] width 277 height 21
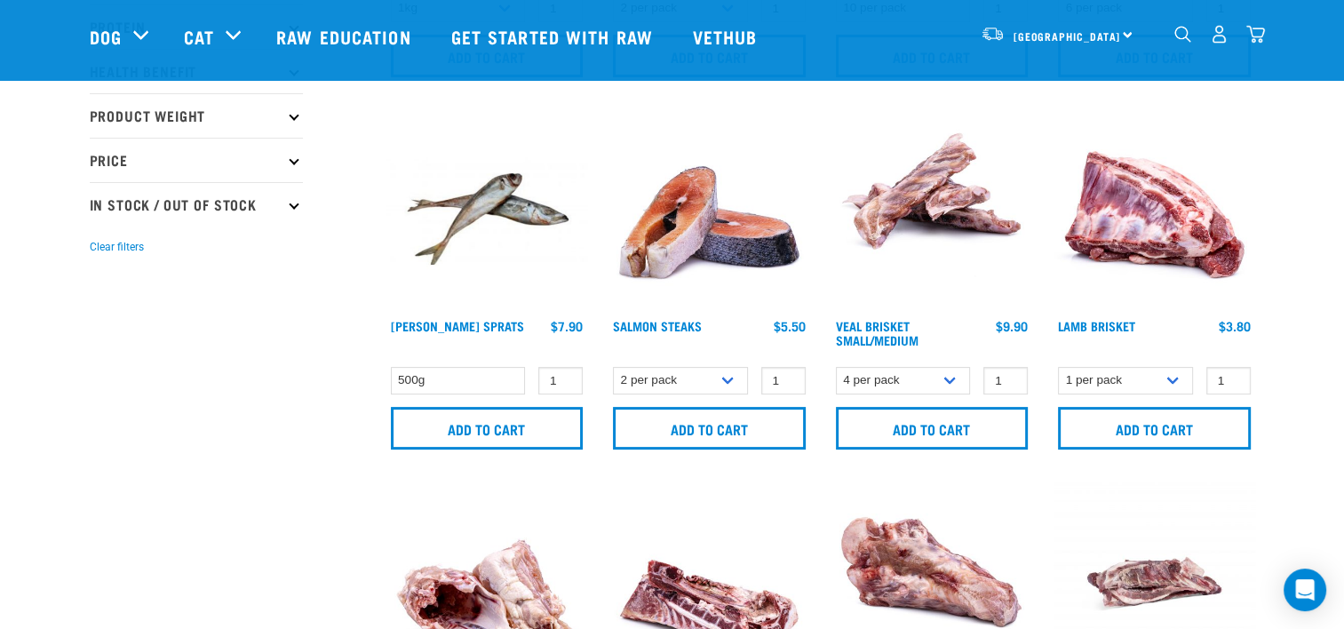
scroll to position [320, 0]
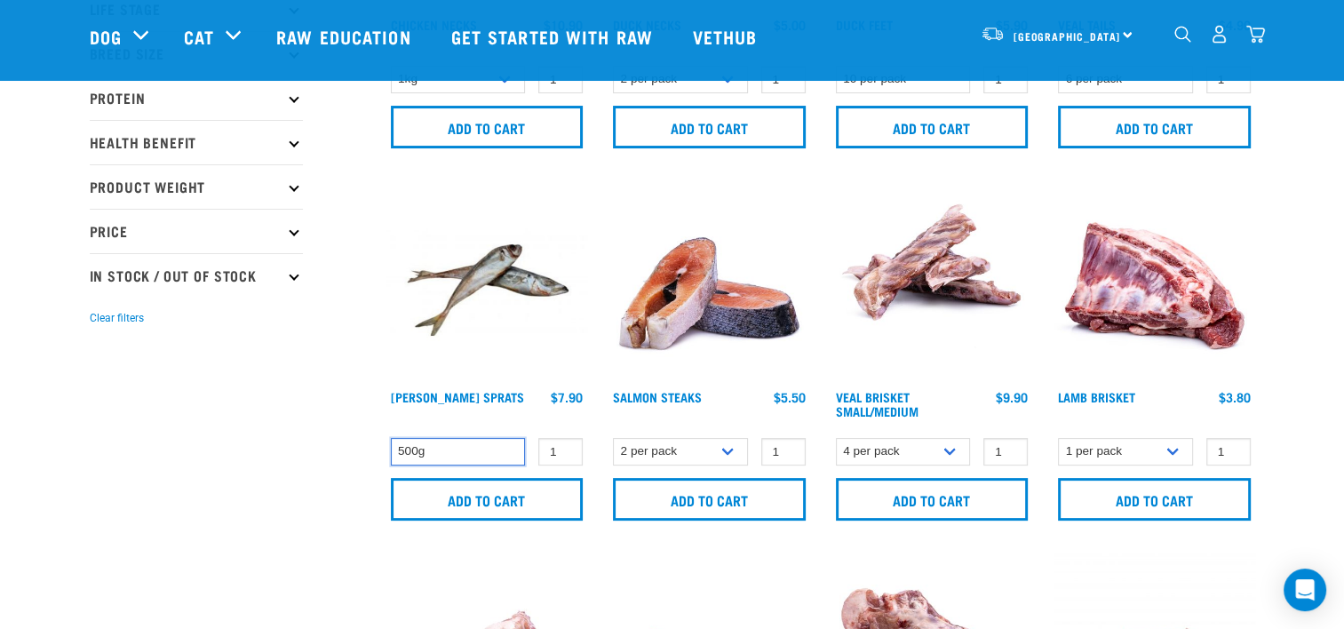
click at [456, 444] on select "500g" at bounding box center [458, 452] width 135 height 28
click at [455, 448] on select "500g" at bounding box center [458, 452] width 135 height 28
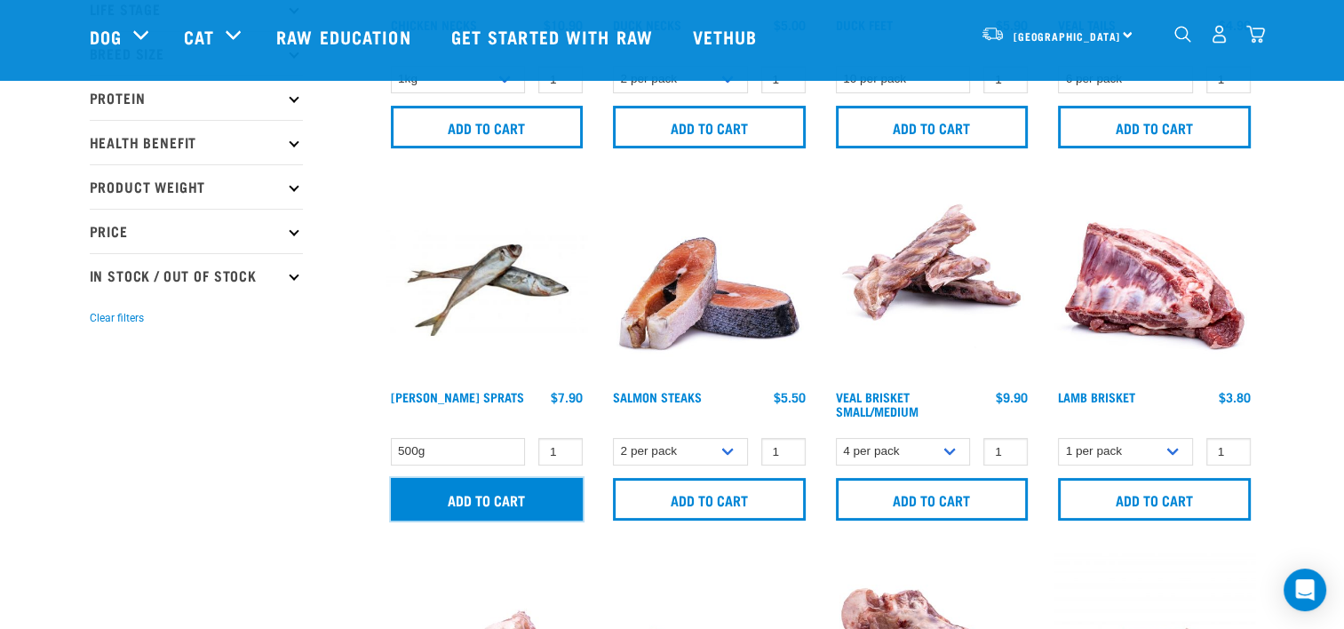
click at [458, 494] on input "Add to cart" at bounding box center [487, 499] width 193 height 43
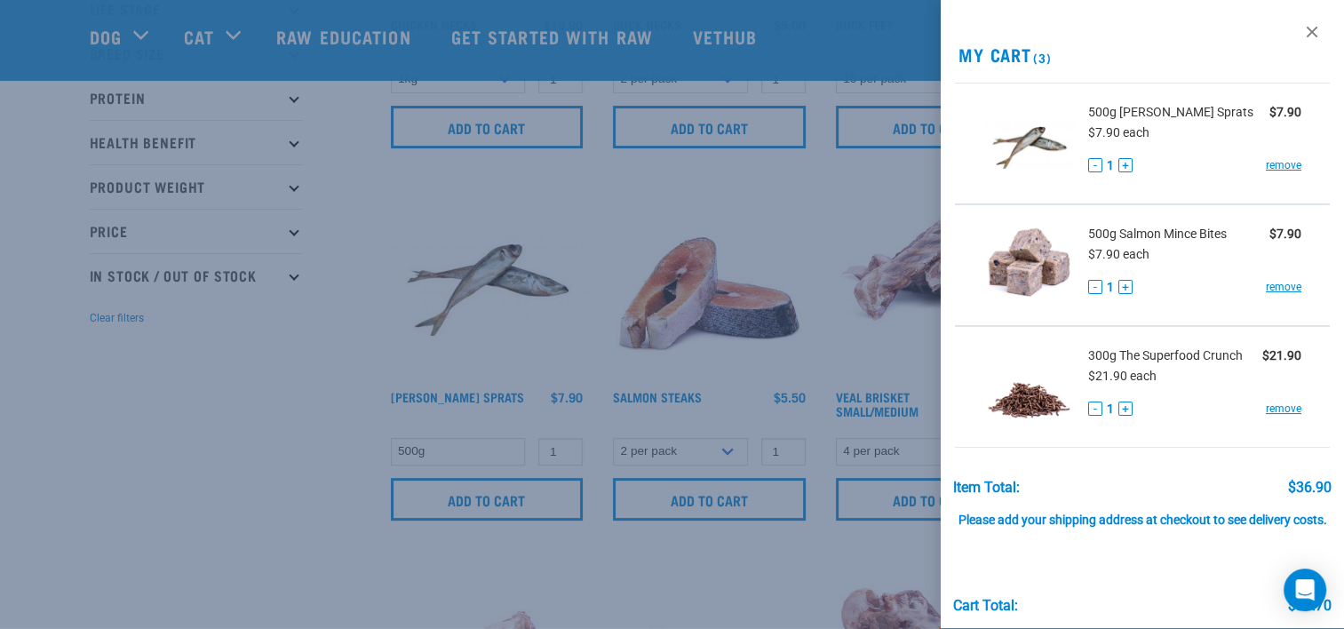
click at [1126, 164] on button "+" at bounding box center [1125, 165] width 14 height 14
click at [1120, 291] on button "+" at bounding box center [1125, 287] width 14 height 14
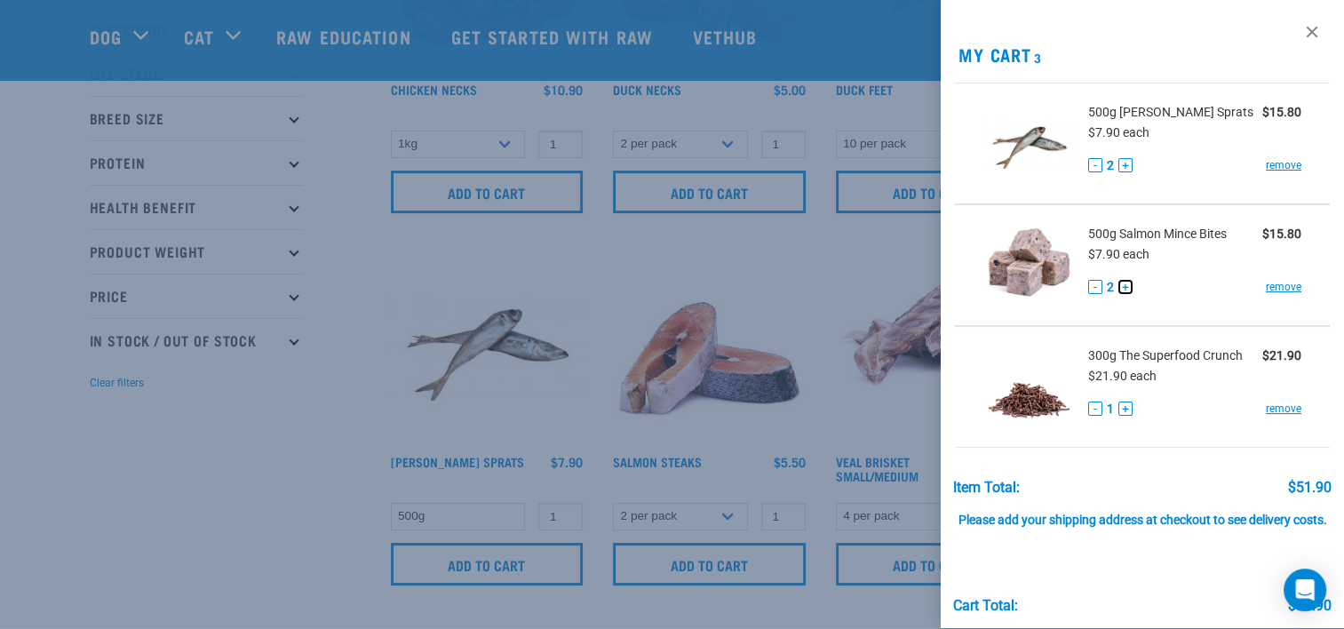
scroll to position [86, 0]
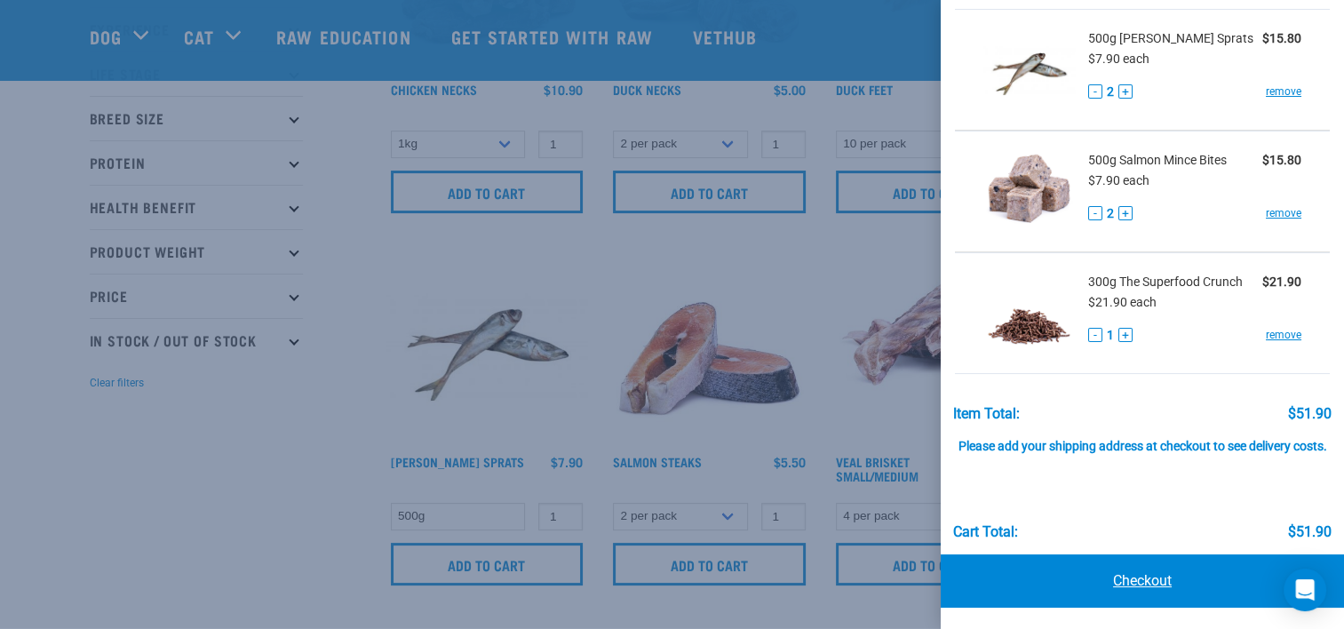
click at [1133, 581] on link "Checkout" at bounding box center [1142, 580] width 403 height 53
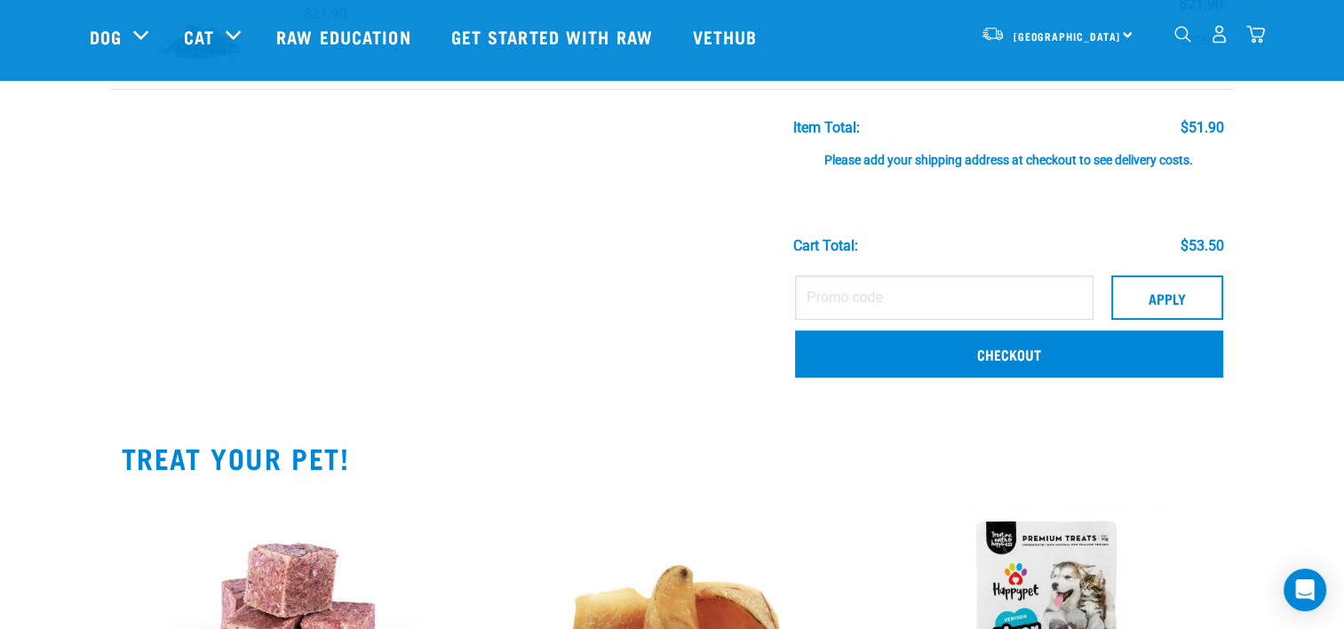
scroll to position [426, 0]
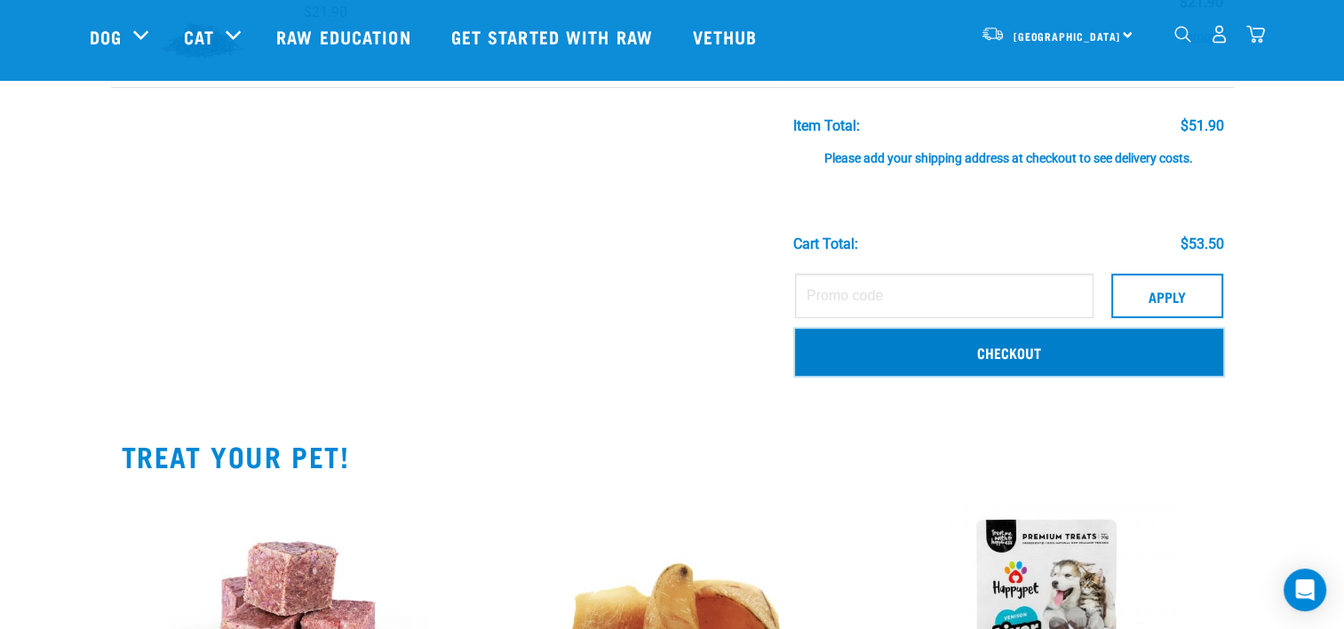
click at [1002, 352] on link "Checkout" at bounding box center [1009, 352] width 428 height 46
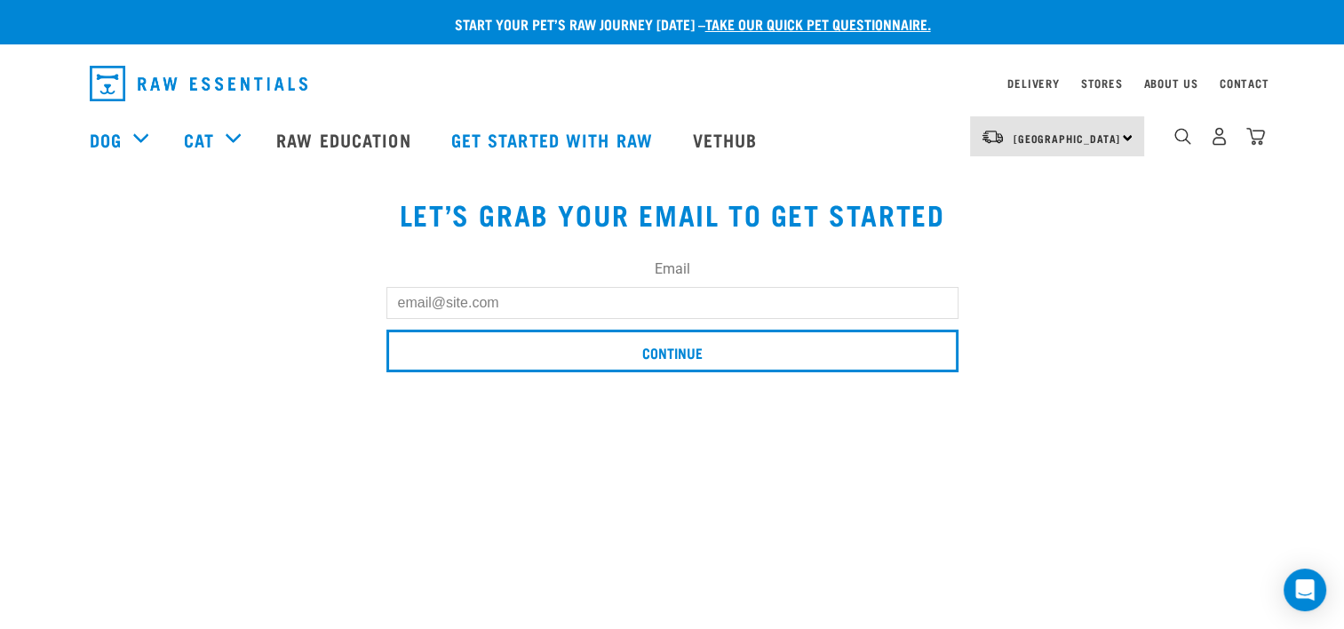
click at [773, 303] on input "Email" at bounding box center [672, 303] width 572 height 32
type input "[EMAIL_ADDRESS][DOMAIN_NAME]"
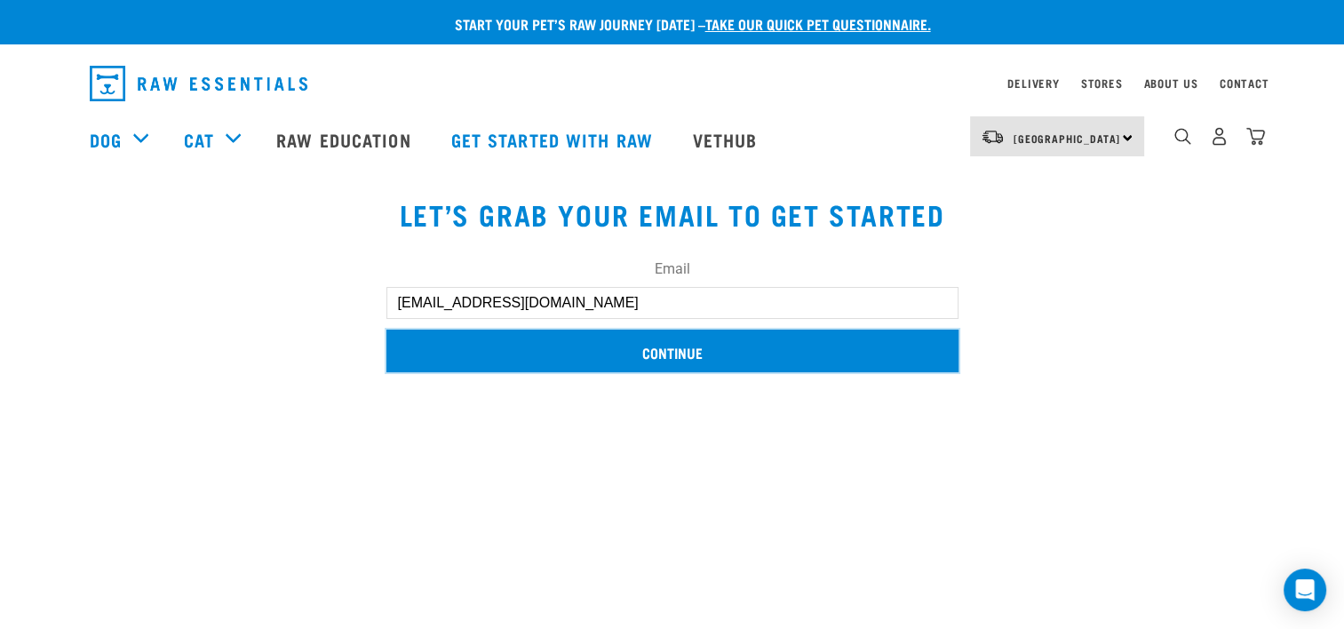
click at [640, 362] on input "Continue" at bounding box center [672, 351] width 572 height 43
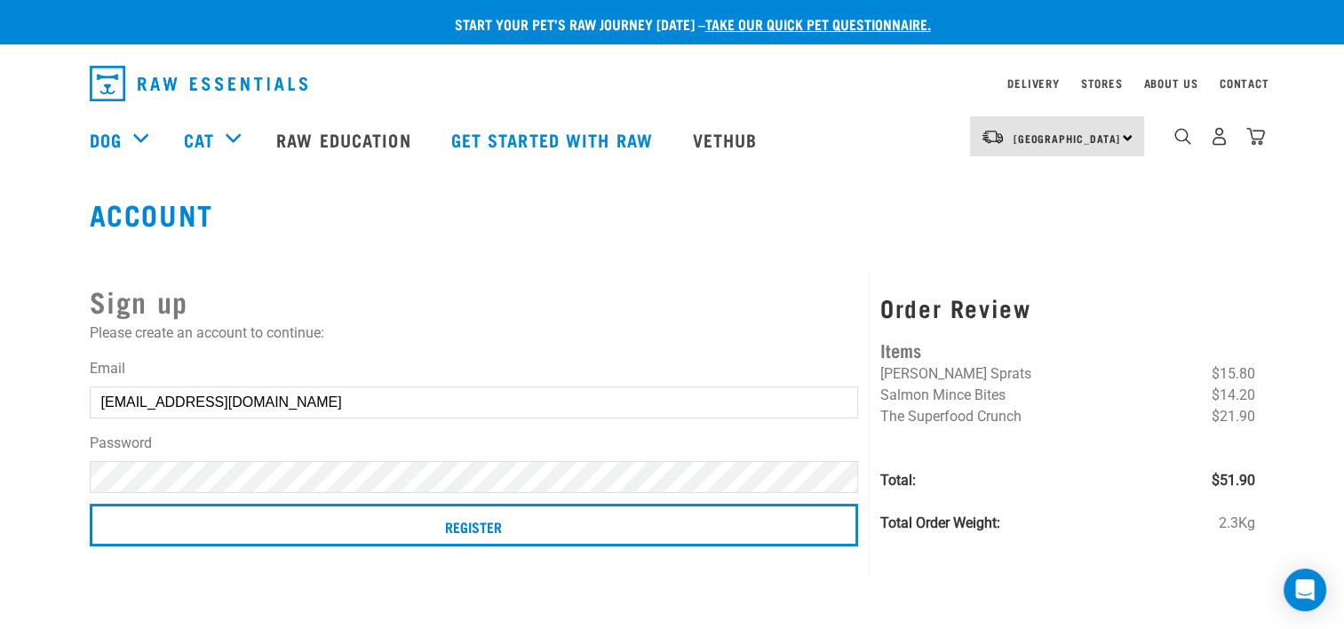
click at [605, 336] on p "Please create an account to continue:" at bounding box center [474, 332] width 769 height 21
